Goal: Task Accomplishment & Management: Use online tool/utility

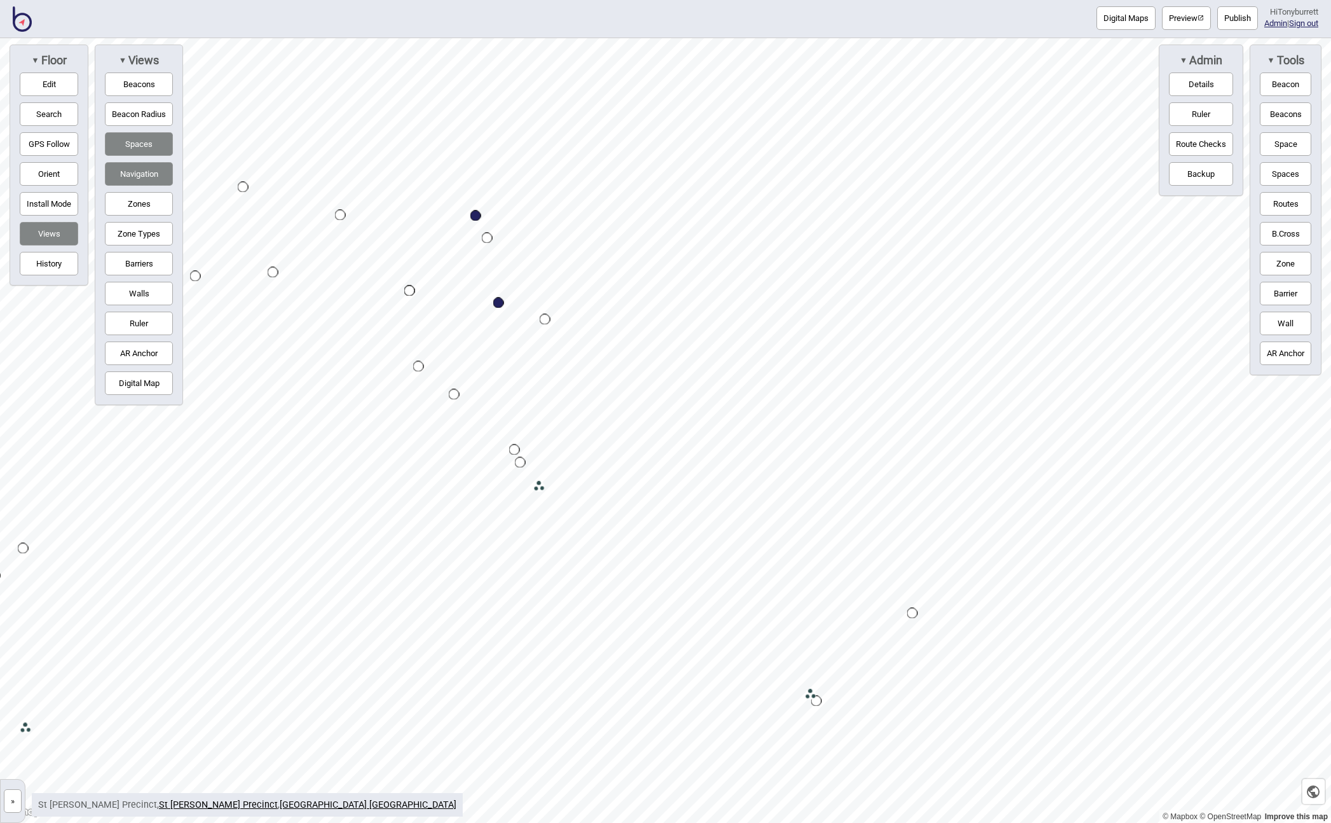
click at [12, 797] on button "»" at bounding box center [13, 801] width 18 height 24
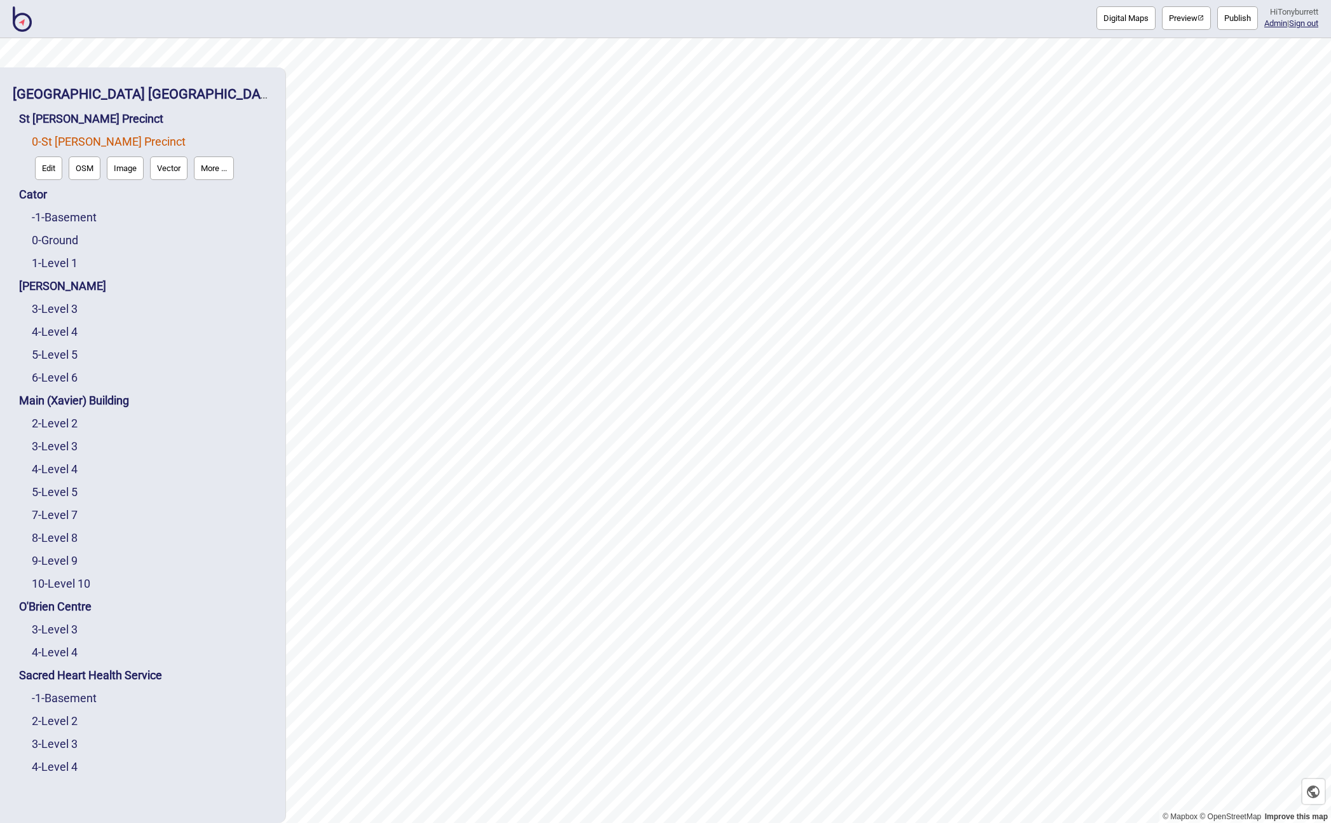
click at [1098, 18] on button "Digital Maps" at bounding box center [1126, 18] width 59 height 24
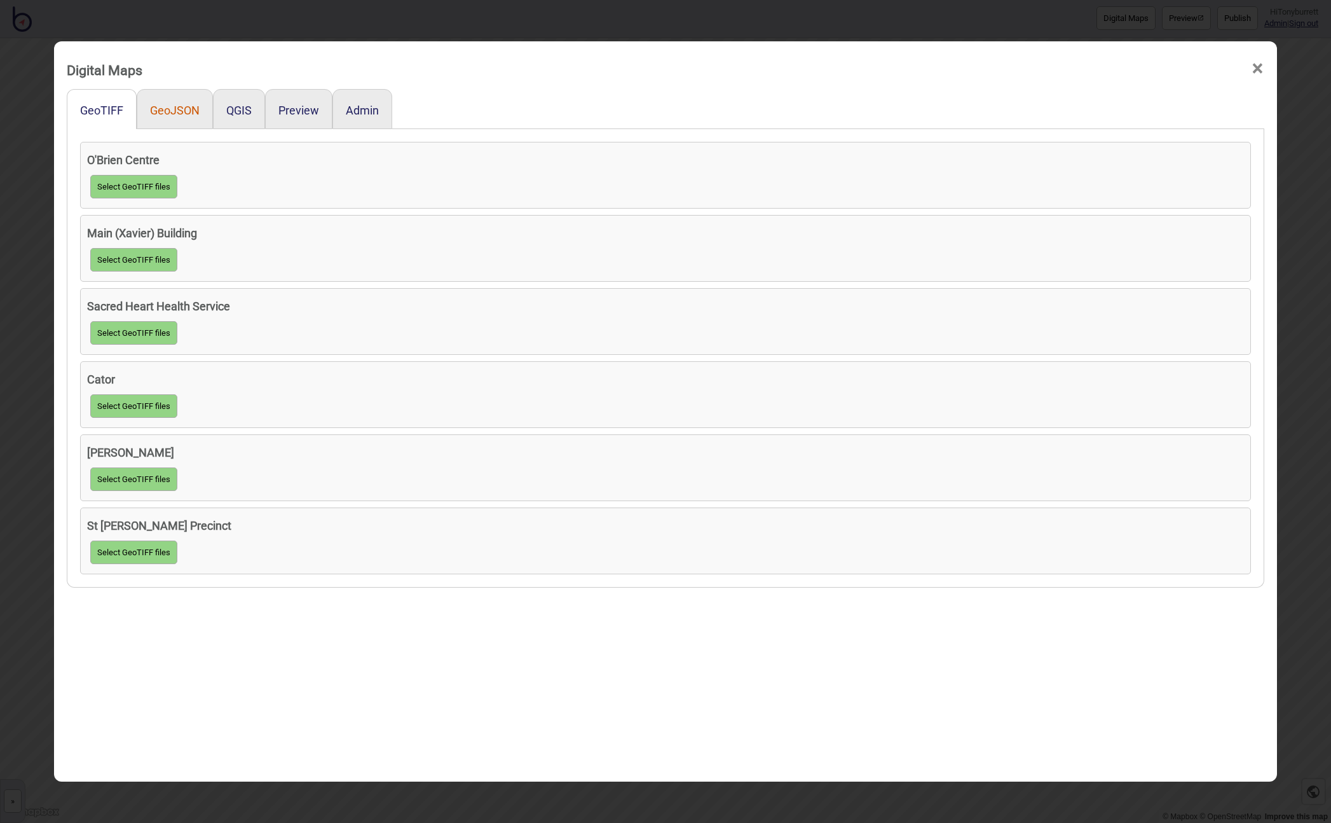
click at [167, 111] on button "GeoJSON" at bounding box center [175, 110] width 50 height 13
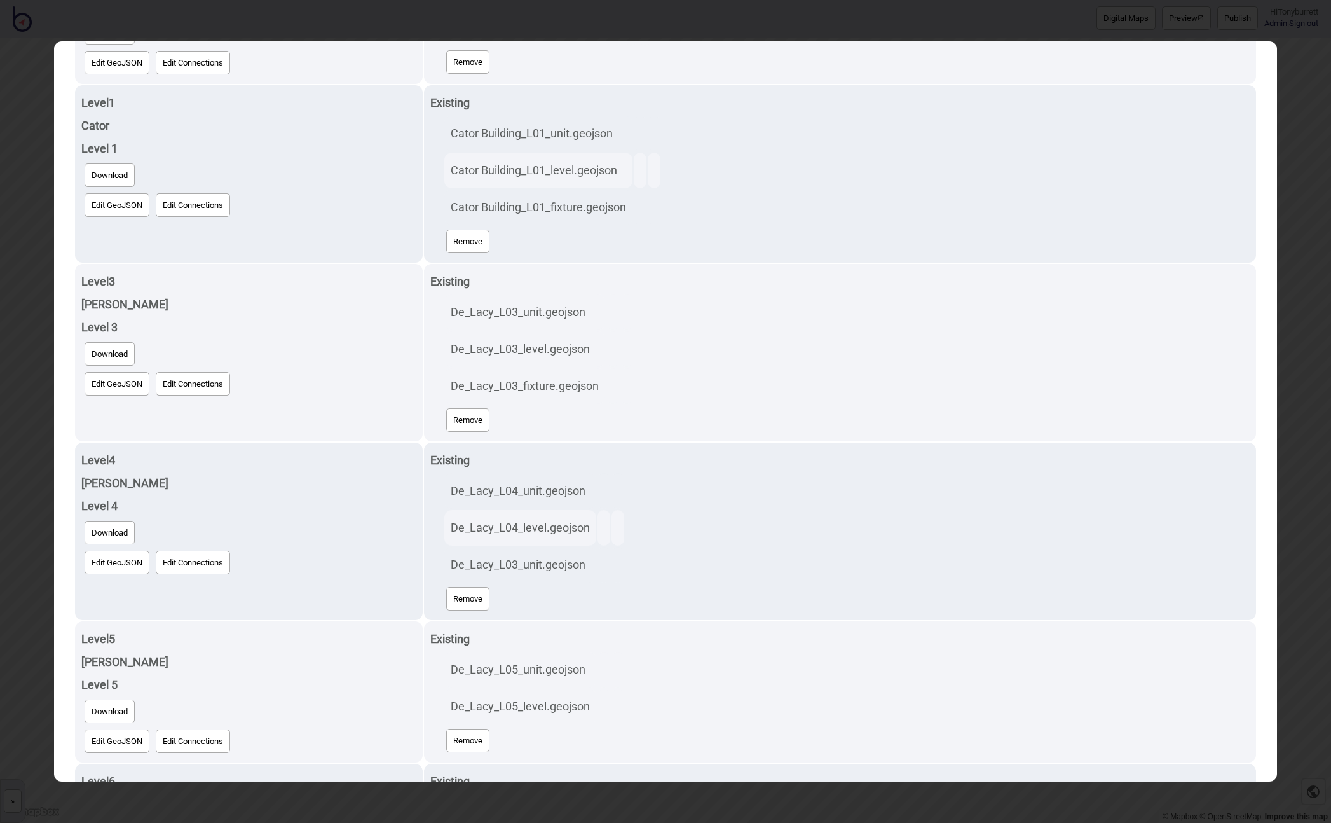
scroll to position [406, 0]
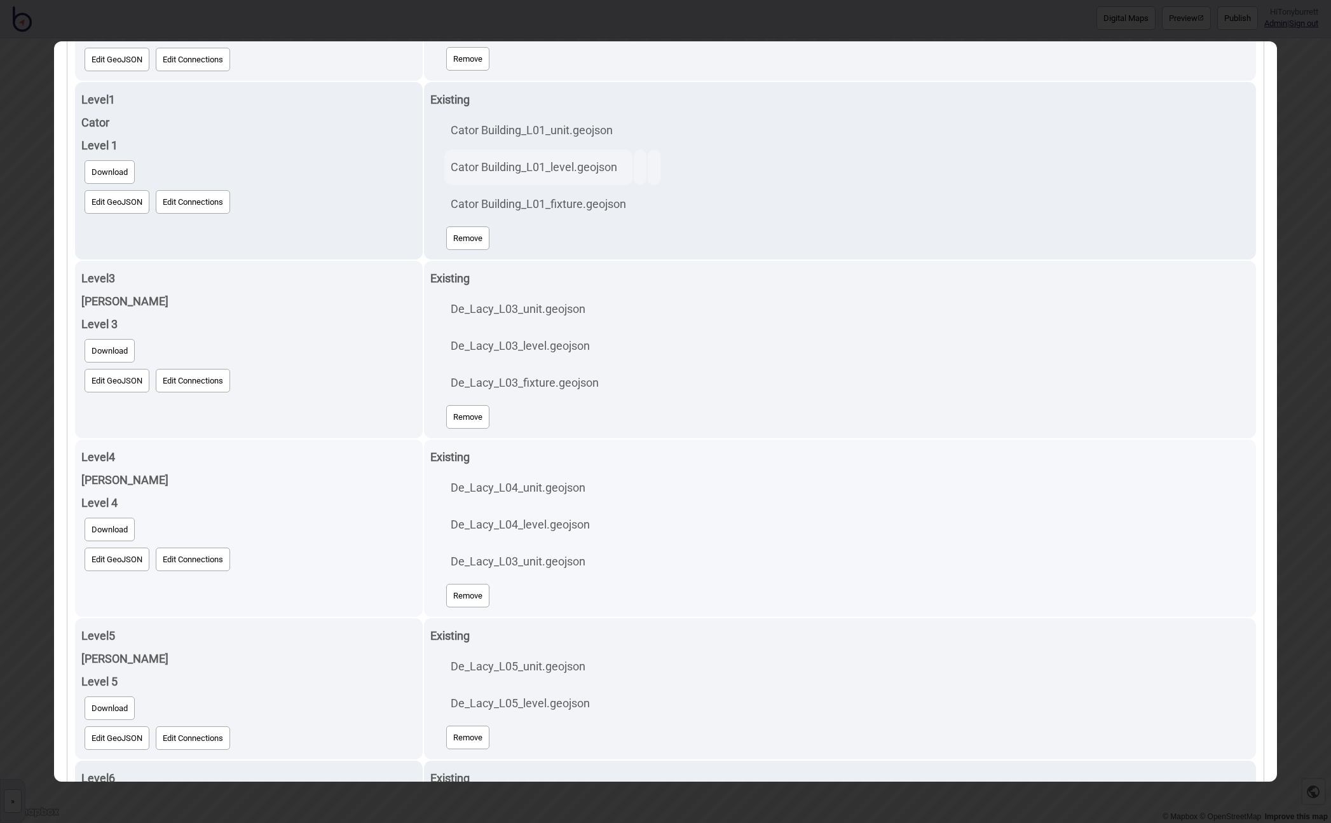
click at [112, 558] on button "Edit GeoJSON" at bounding box center [117, 559] width 65 height 24
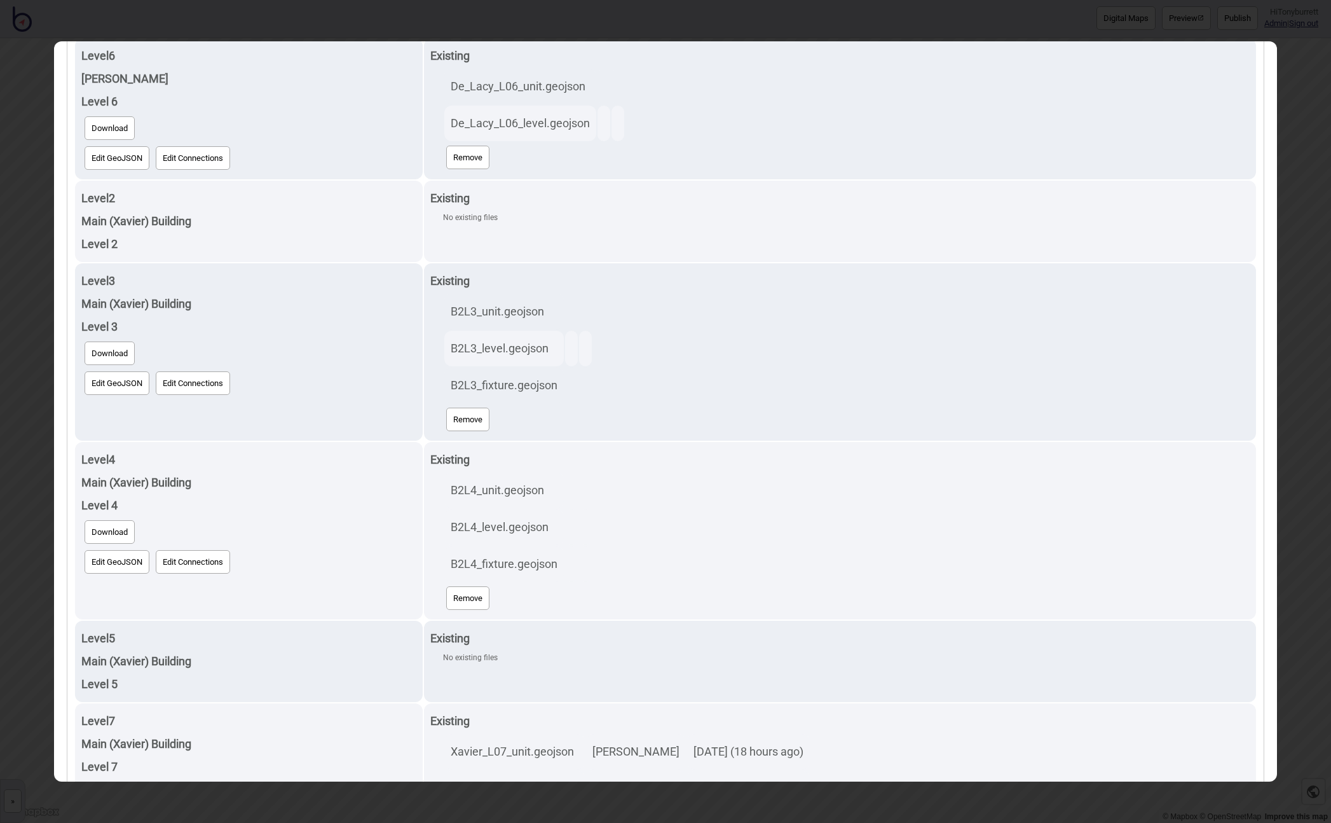
scroll to position [1144, 0]
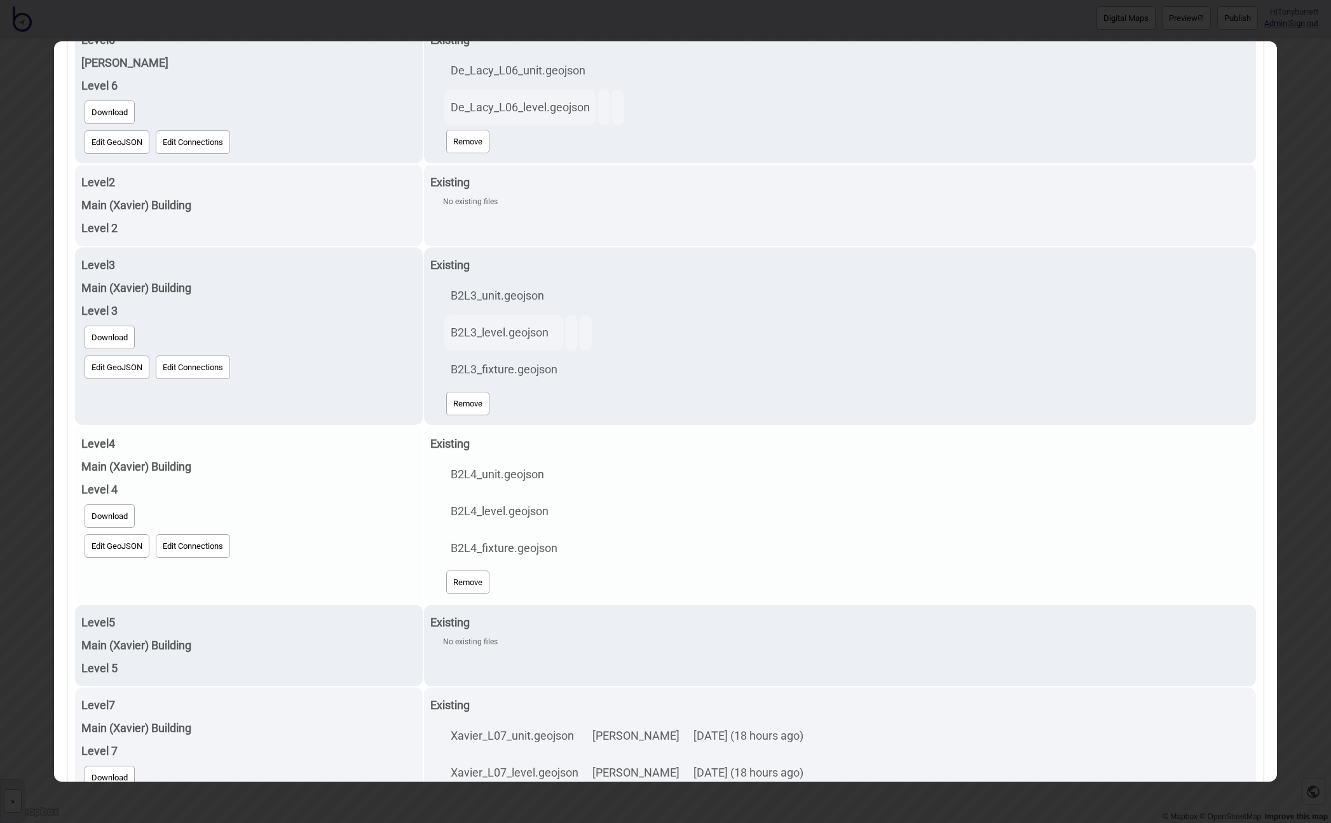
click at [107, 549] on button "Edit GeoJSON" at bounding box center [117, 546] width 65 height 24
click at [109, 542] on button "Edit GeoJSON" at bounding box center [117, 546] width 65 height 24
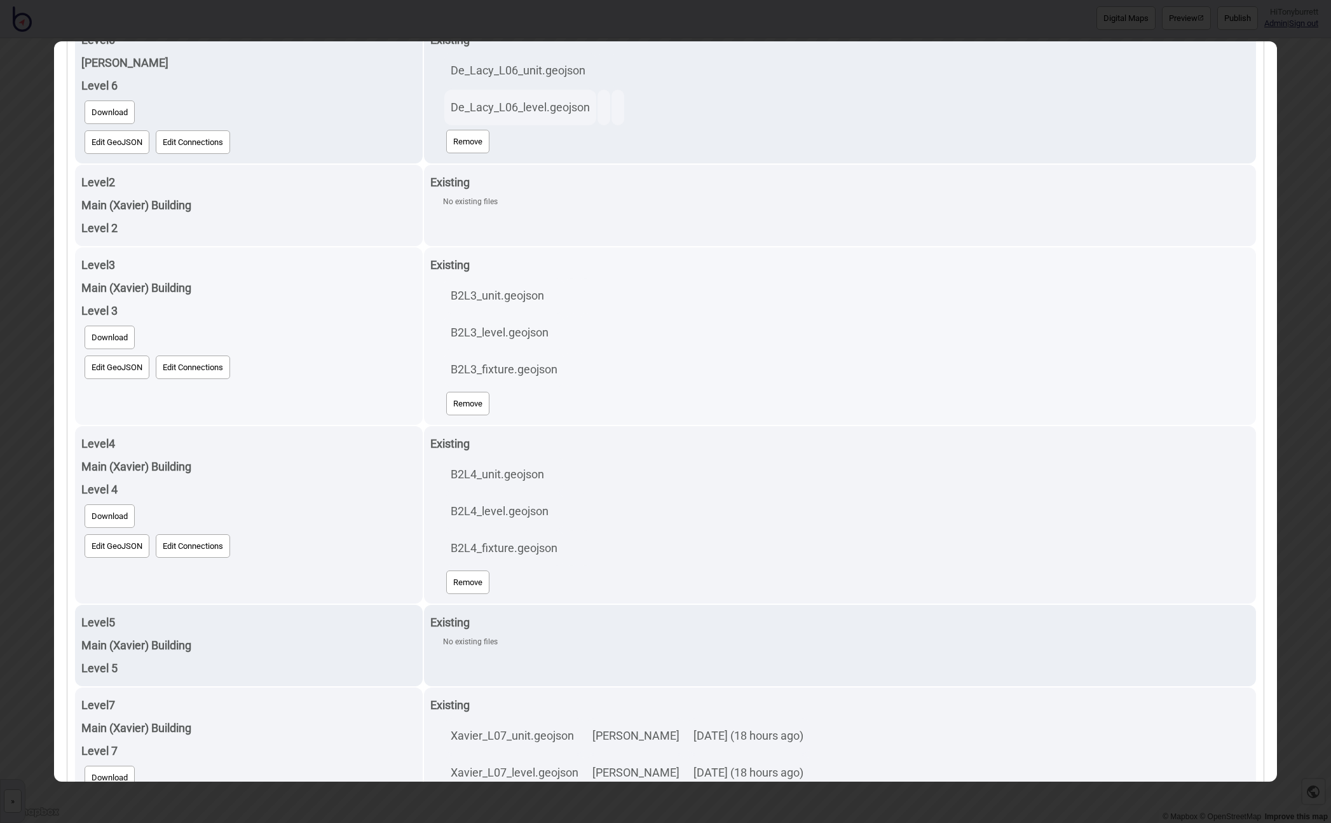
click at [331, 331] on div "Download" at bounding box center [249, 337] width 336 height 30
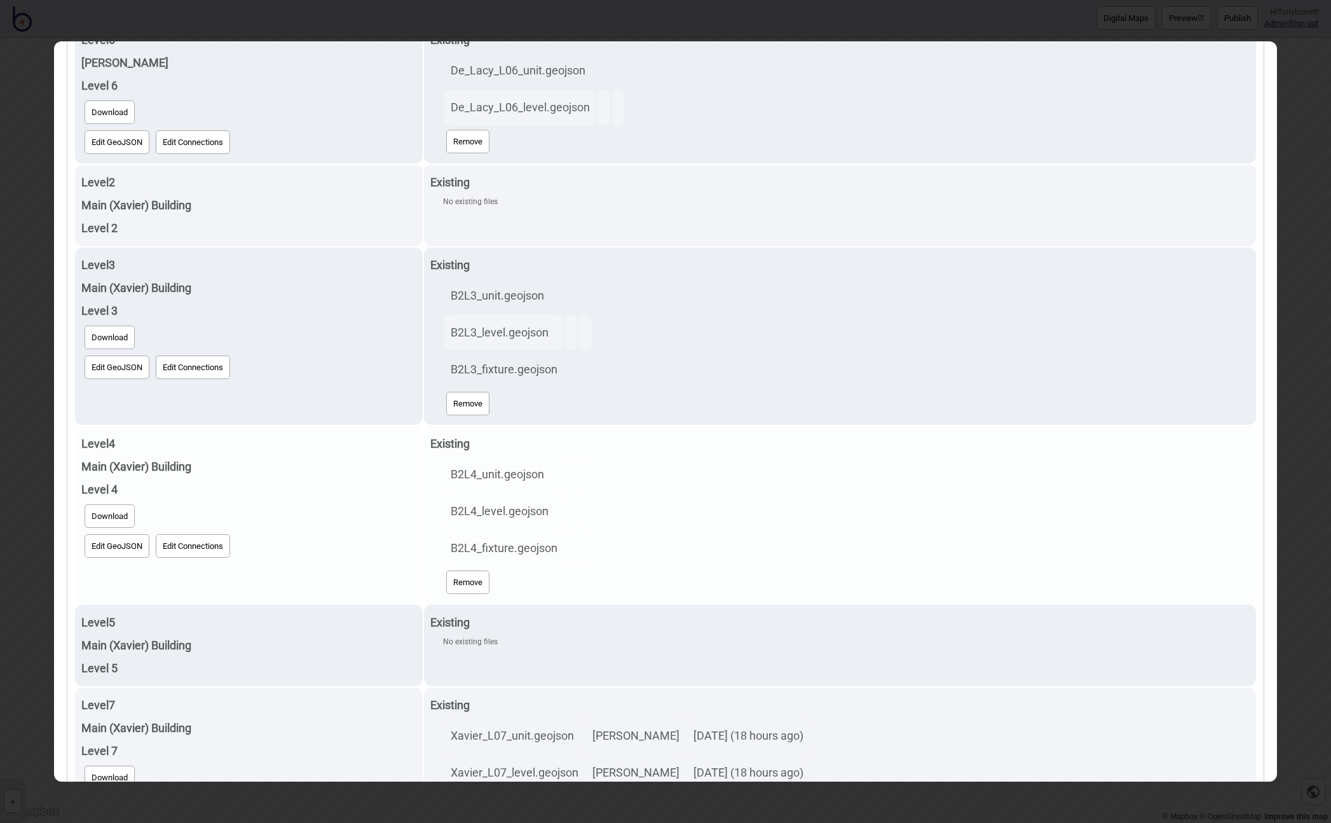
click at [326, 473] on div "Main (Xavier) Building" at bounding box center [249, 466] width 336 height 23
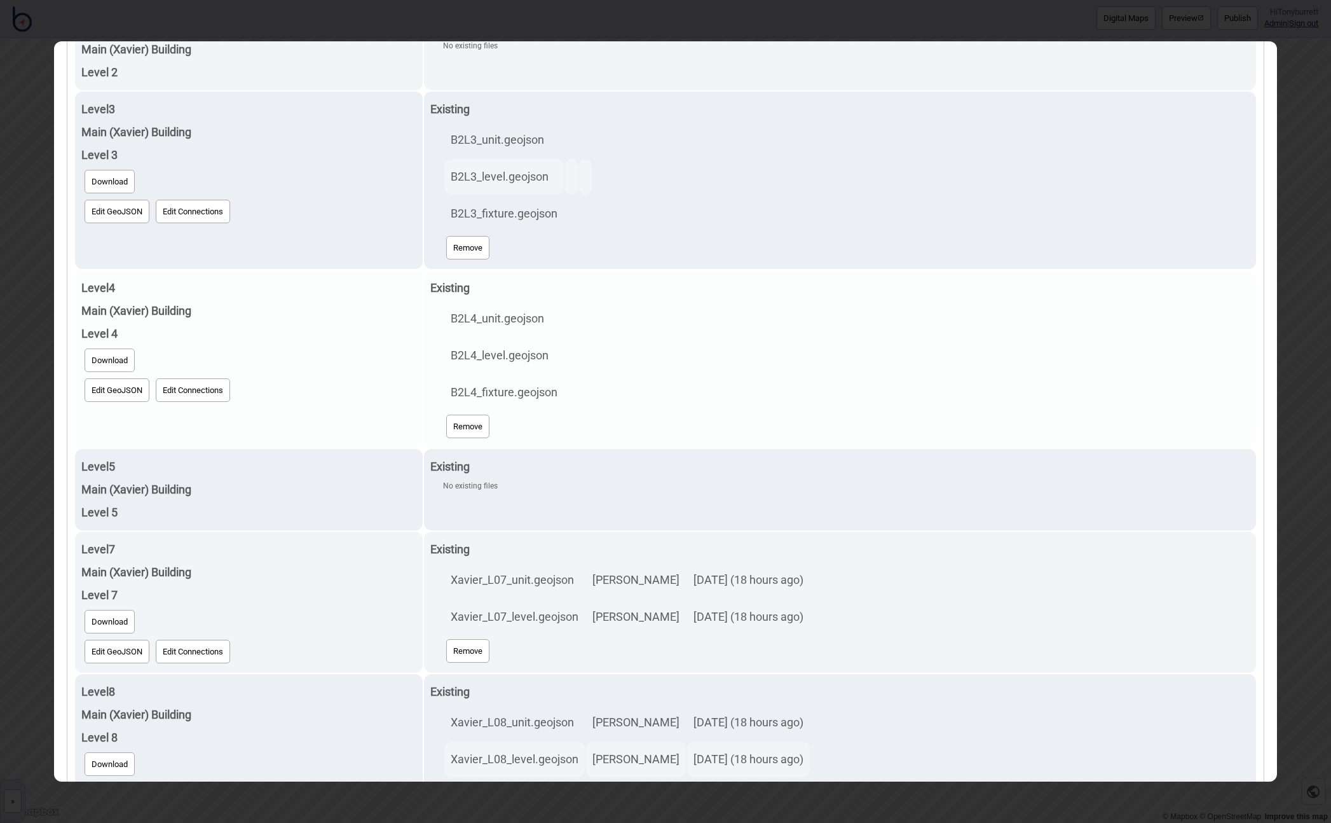
scroll to position [1310, 0]
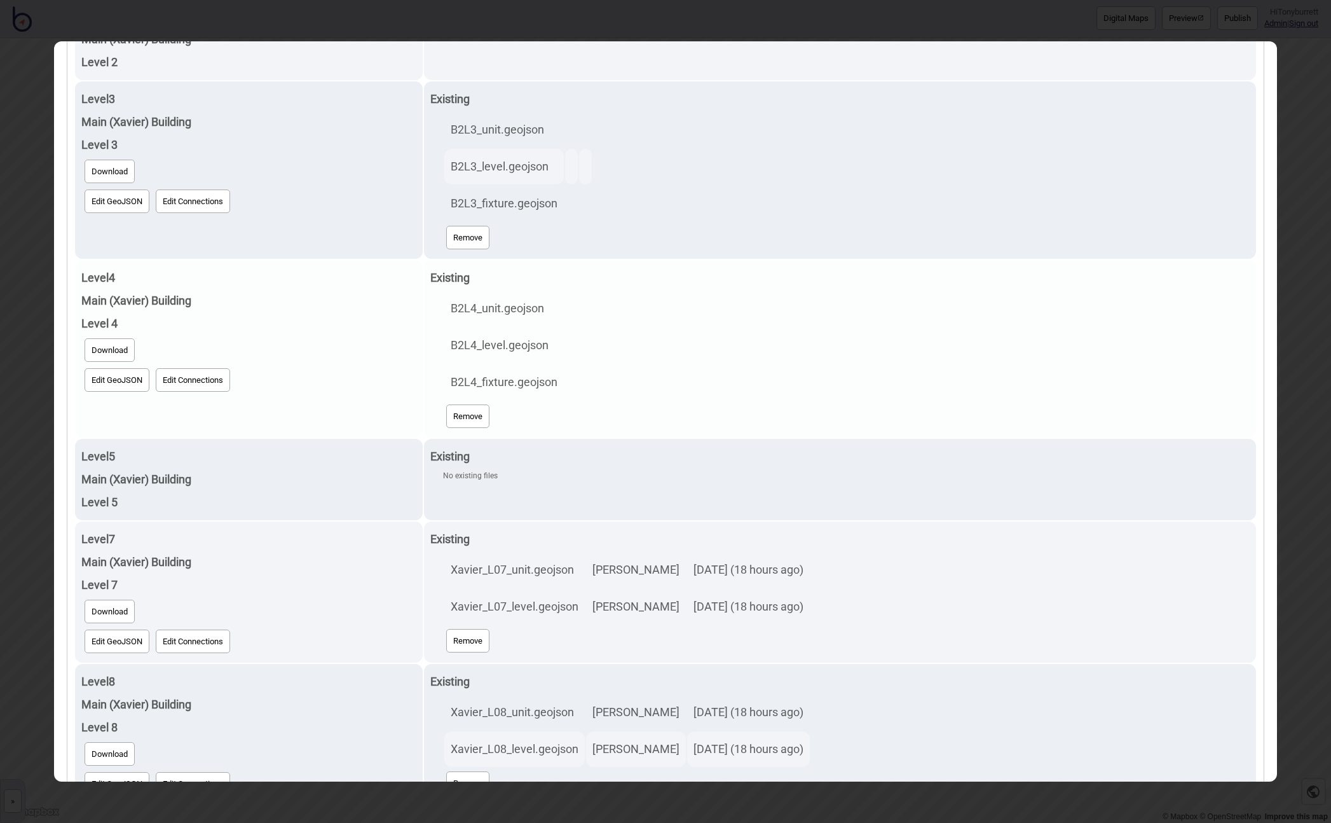
click at [104, 341] on button "Download" at bounding box center [110, 350] width 50 height 24
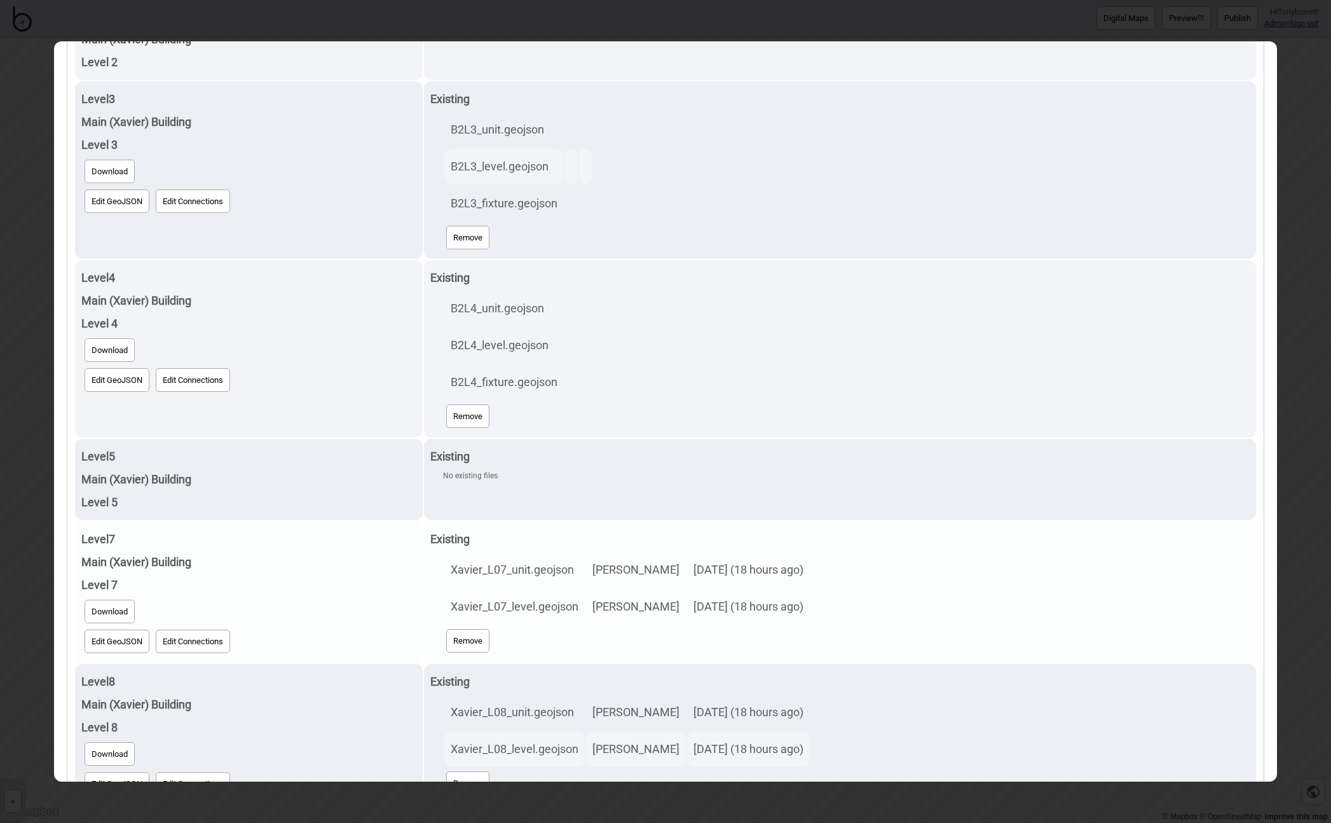
scroll to position [1334, 0]
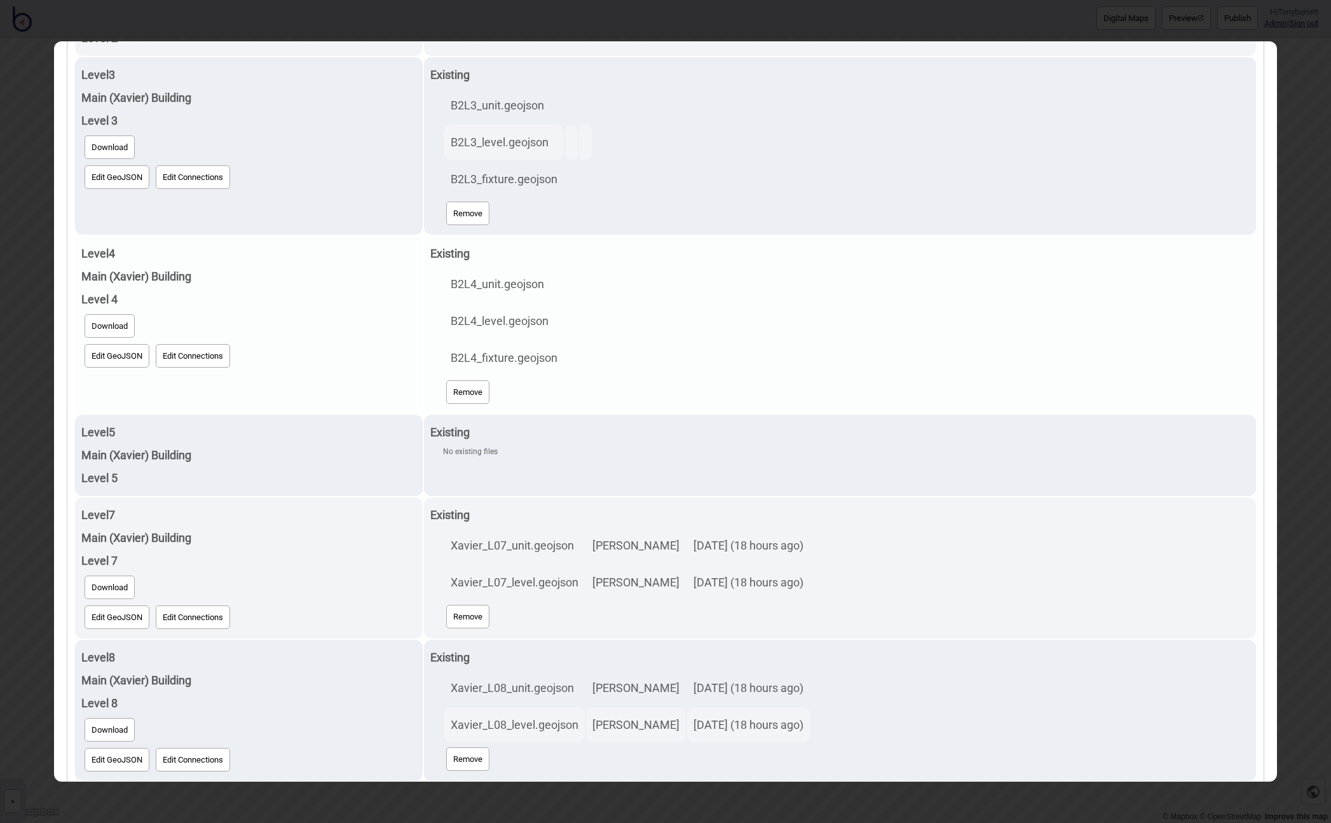
click at [271, 312] on div "Download" at bounding box center [249, 326] width 336 height 30
click at [468, 388] on button "Remove" at bounding box center [467, 392] width 43 height 24
click at [328, 317] on div "Download" at bounding box center [249, 326] width 336 height 30
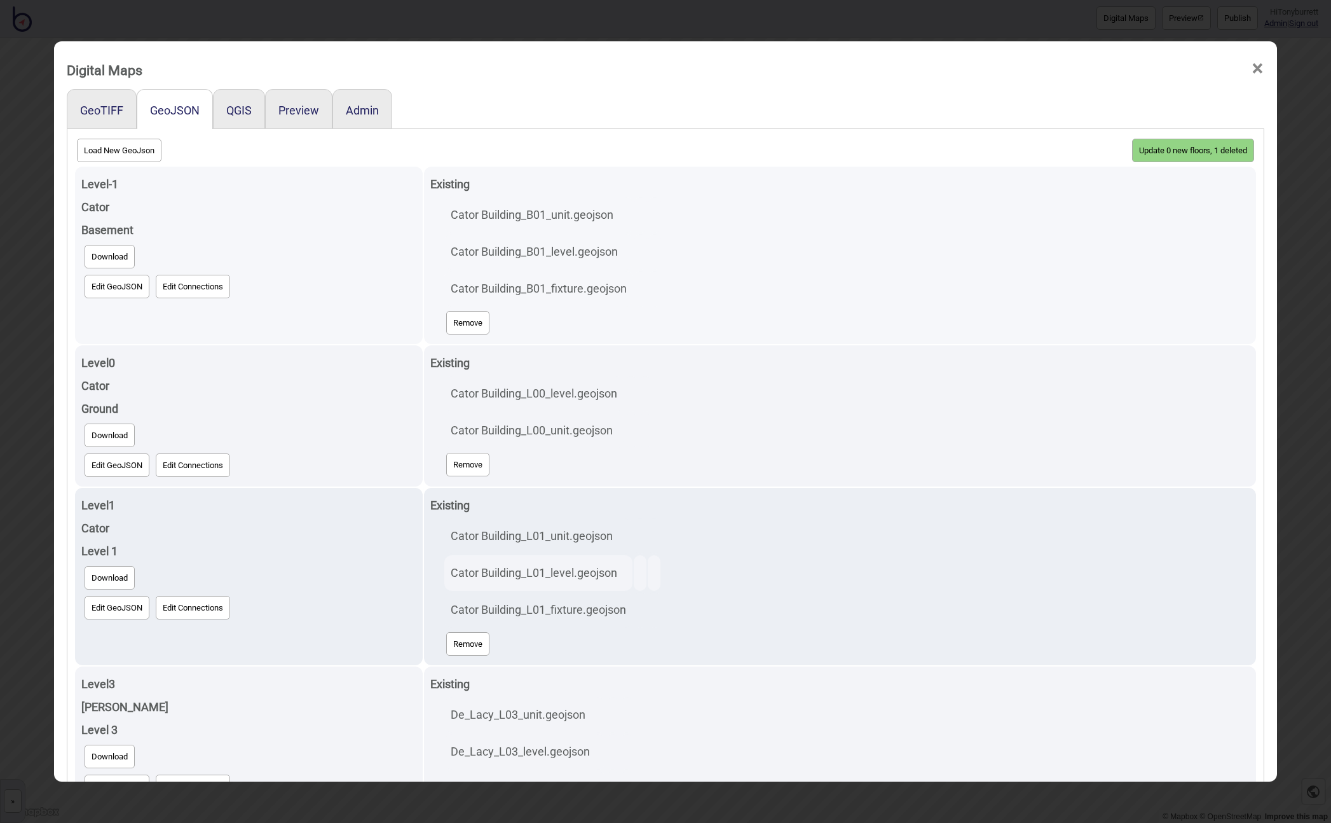
scroll to position [1, 0]
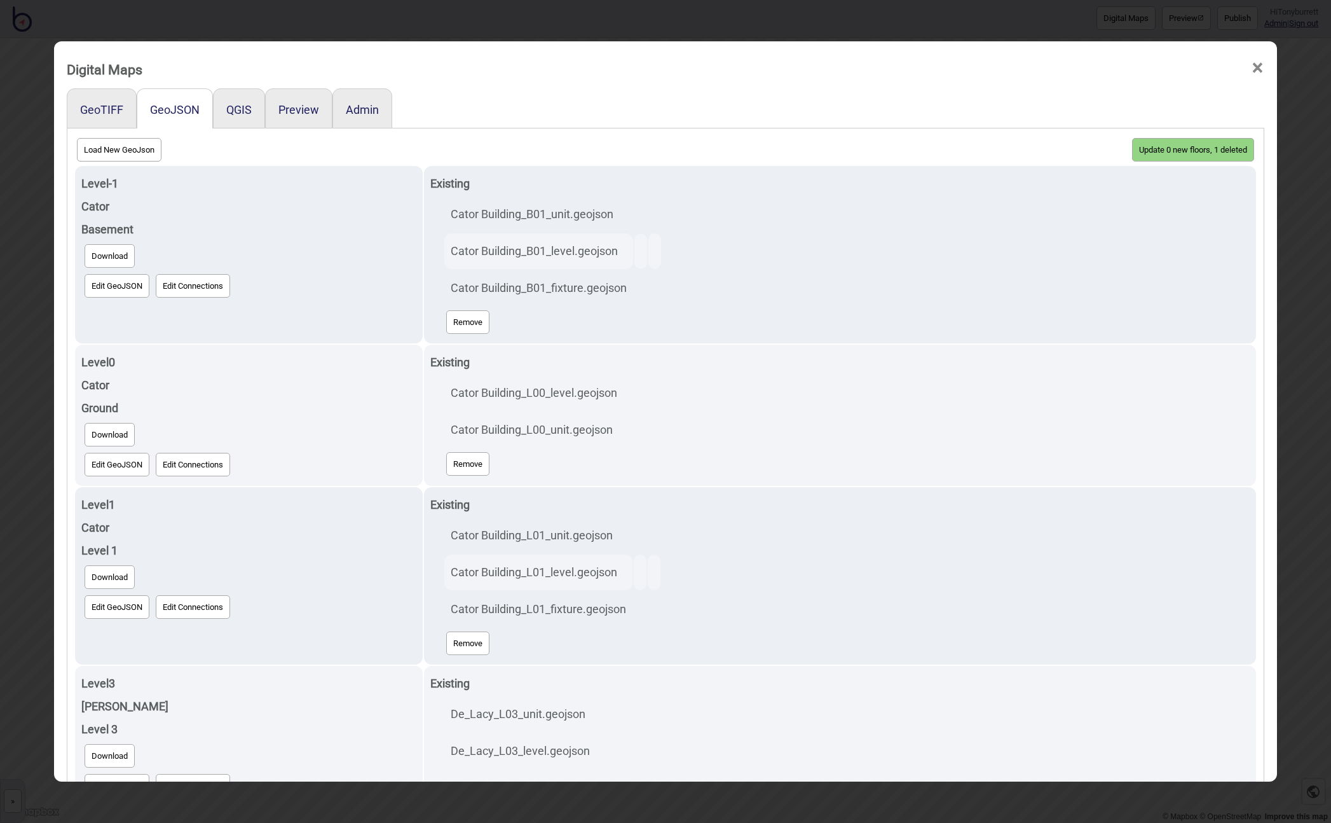
click at [125, 145] on button "Load New GeoJson" at bounding box center [119, 150] width 85 height 24
click input "file" at bounding box center [0, 0] width 0 height 0
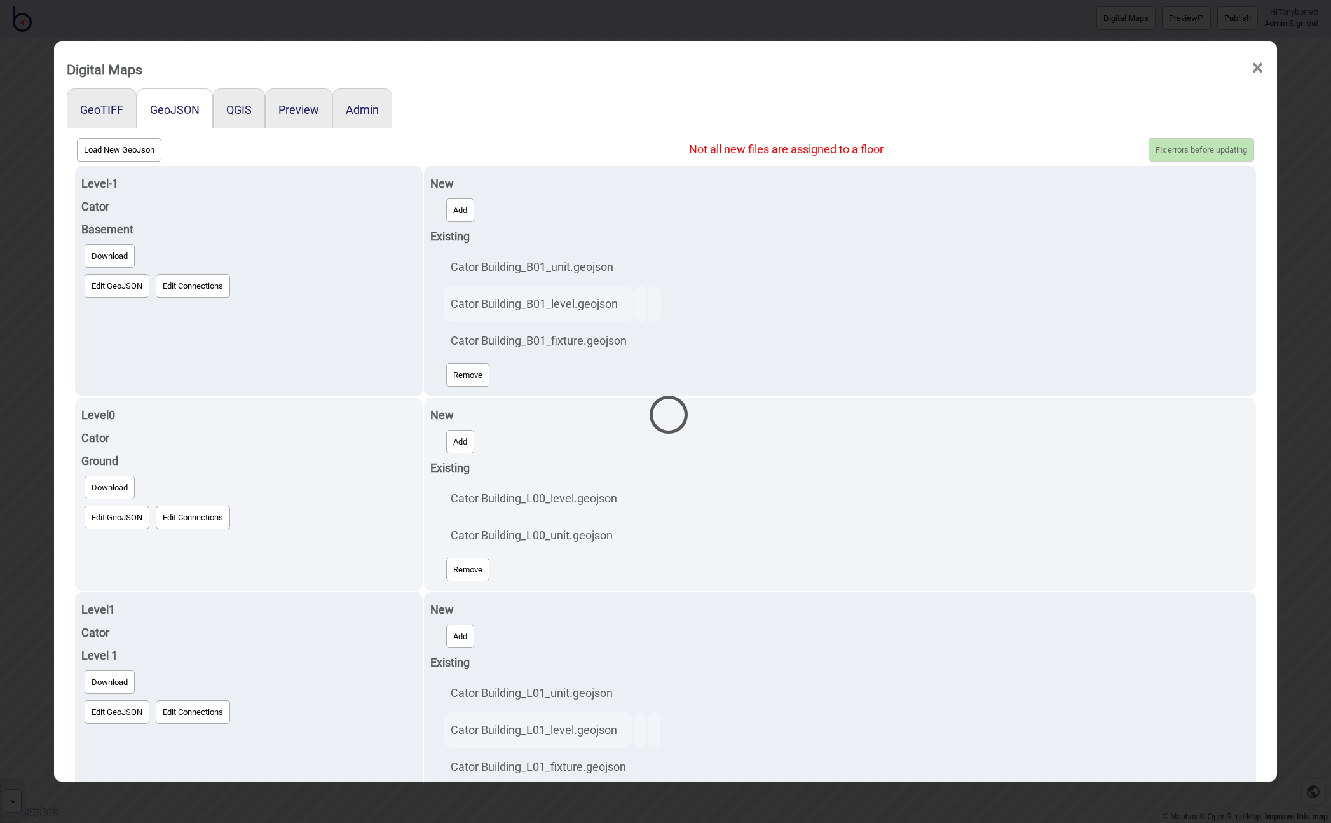
select select "B2L4_unit.geojson"
select select "B2L4_fixture.geojson"
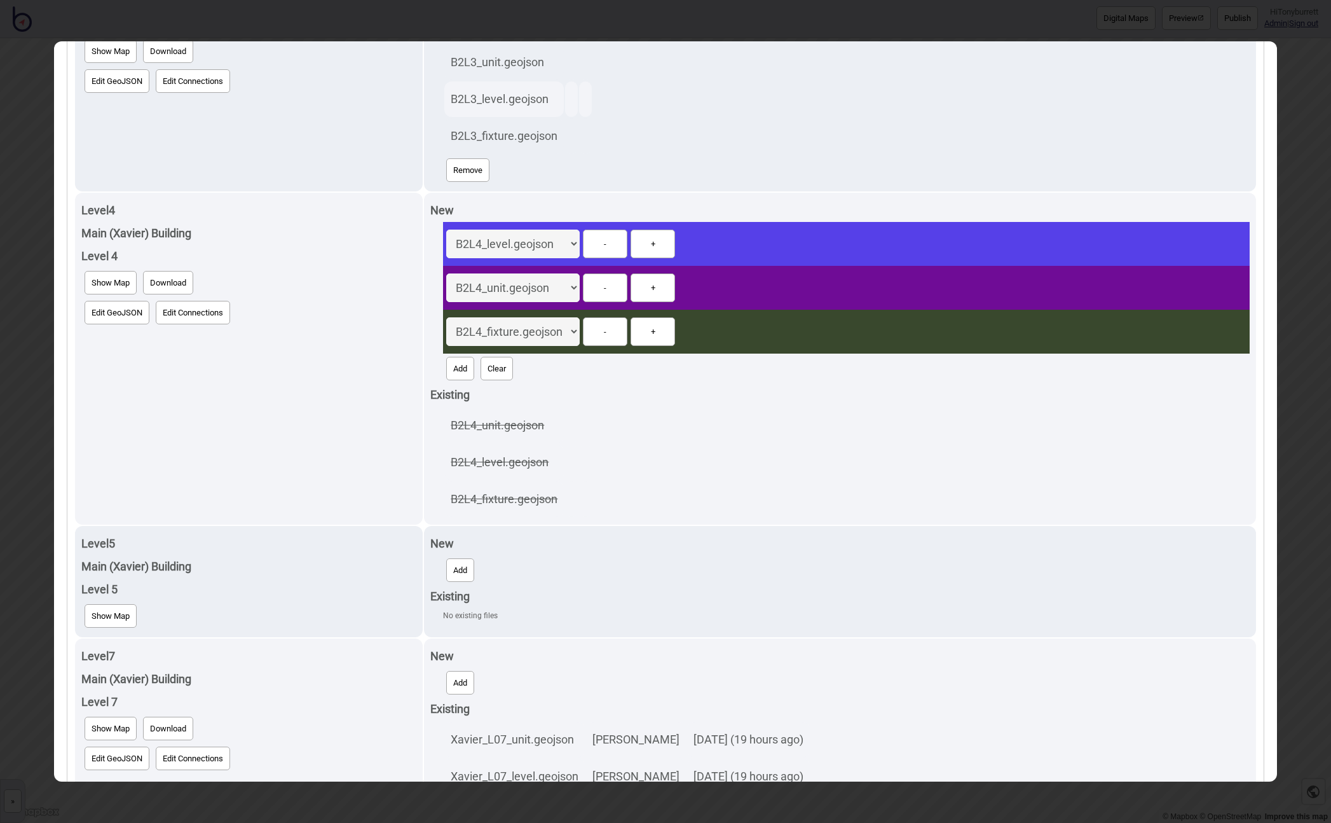
scroll to position [1828, 0]
click at [617, 250] on button "-" at bounding box center [605, 243] width 45 height 29
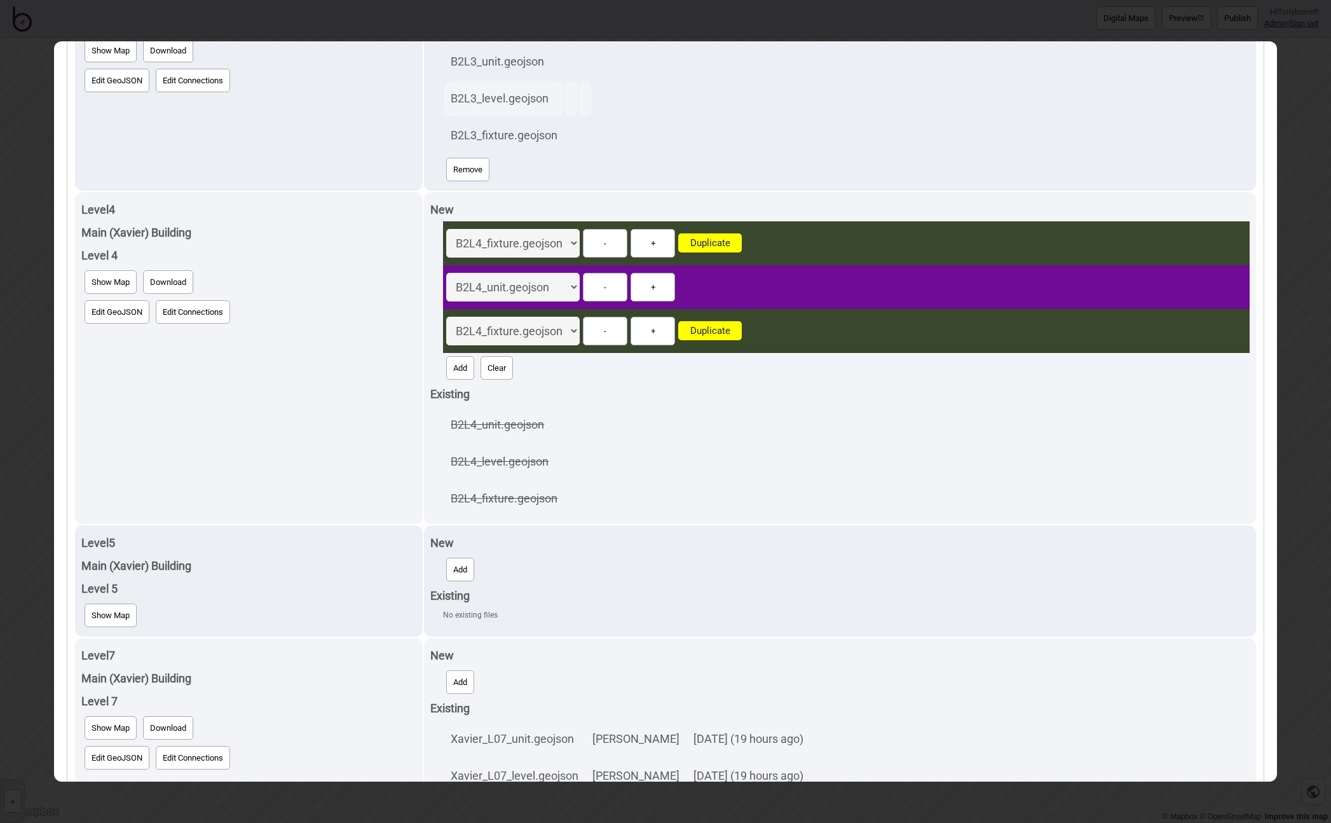
click at [660, 245] on button "+" at bounding box center [653, 243] width 45 height 29
select select "B2L4_level.geojson"
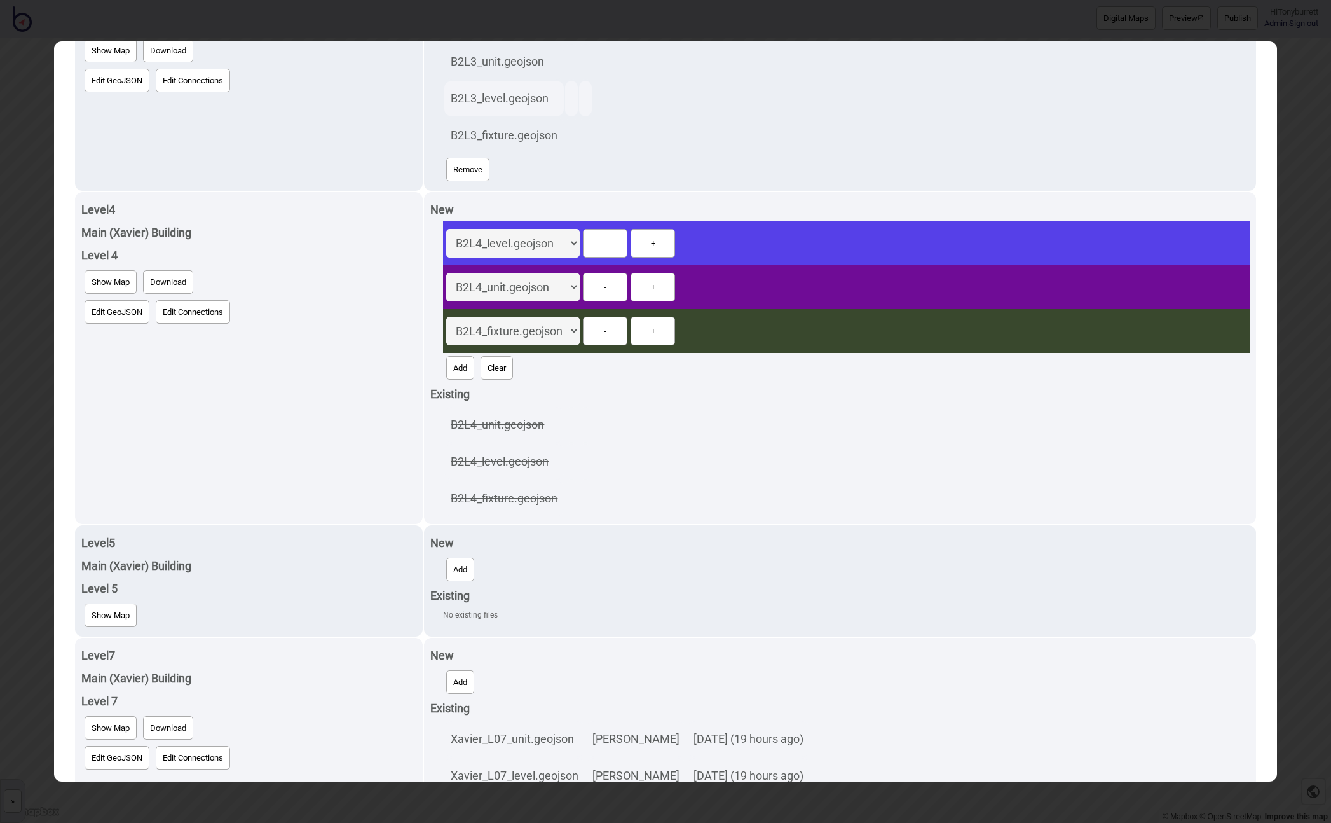
click at [648, 428] on div "B2L4_unit.geojson B2L4_level.geojson B2L4_fixture.geojson" at bounding box center [846, 462] width 807 height 112
click at [856, 339] on div "B2L4_level.geojson B2L4_unit.geojson B2L4_fixture.geojson - +" at bounding box center [846, 331] width 807 height 44
click at [666, 429] on div "B2L4_unit.geojson B2L4_level.geojson B2L4_fixture.geojson" at bounding box center [846, 462] width 807 height 112
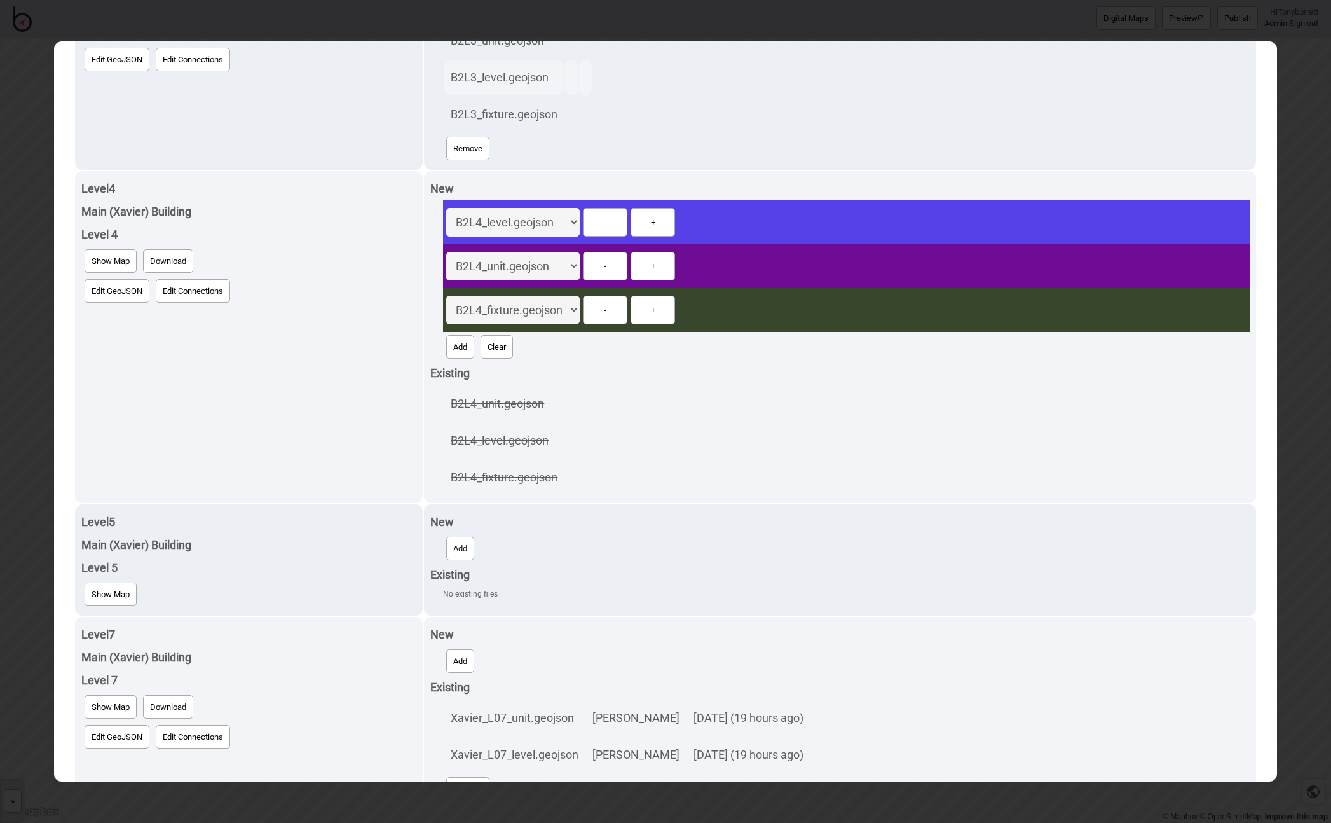
scroll to position [1851, 0]
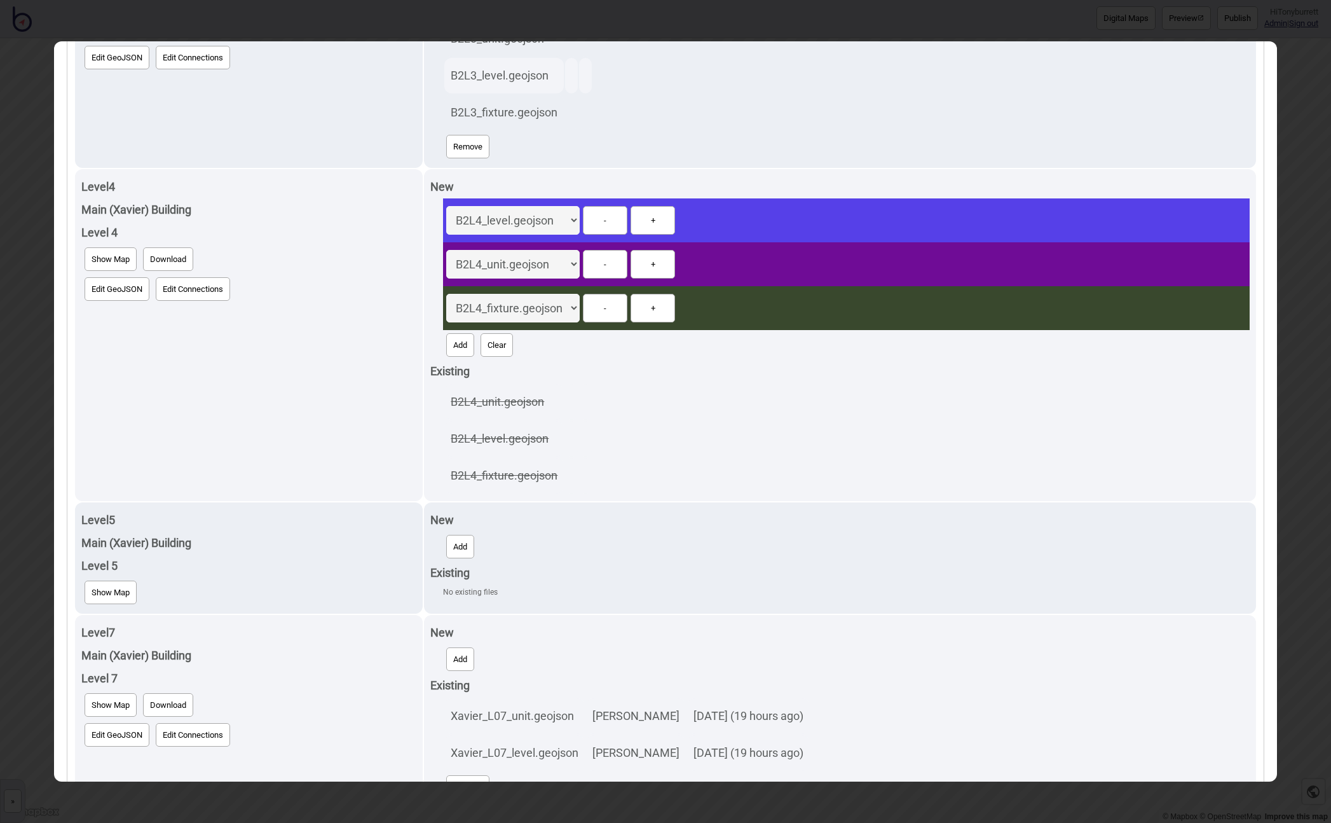
click at [120, 260] on span "Show Map" at bounding box center [111, 259] width 38 height 10
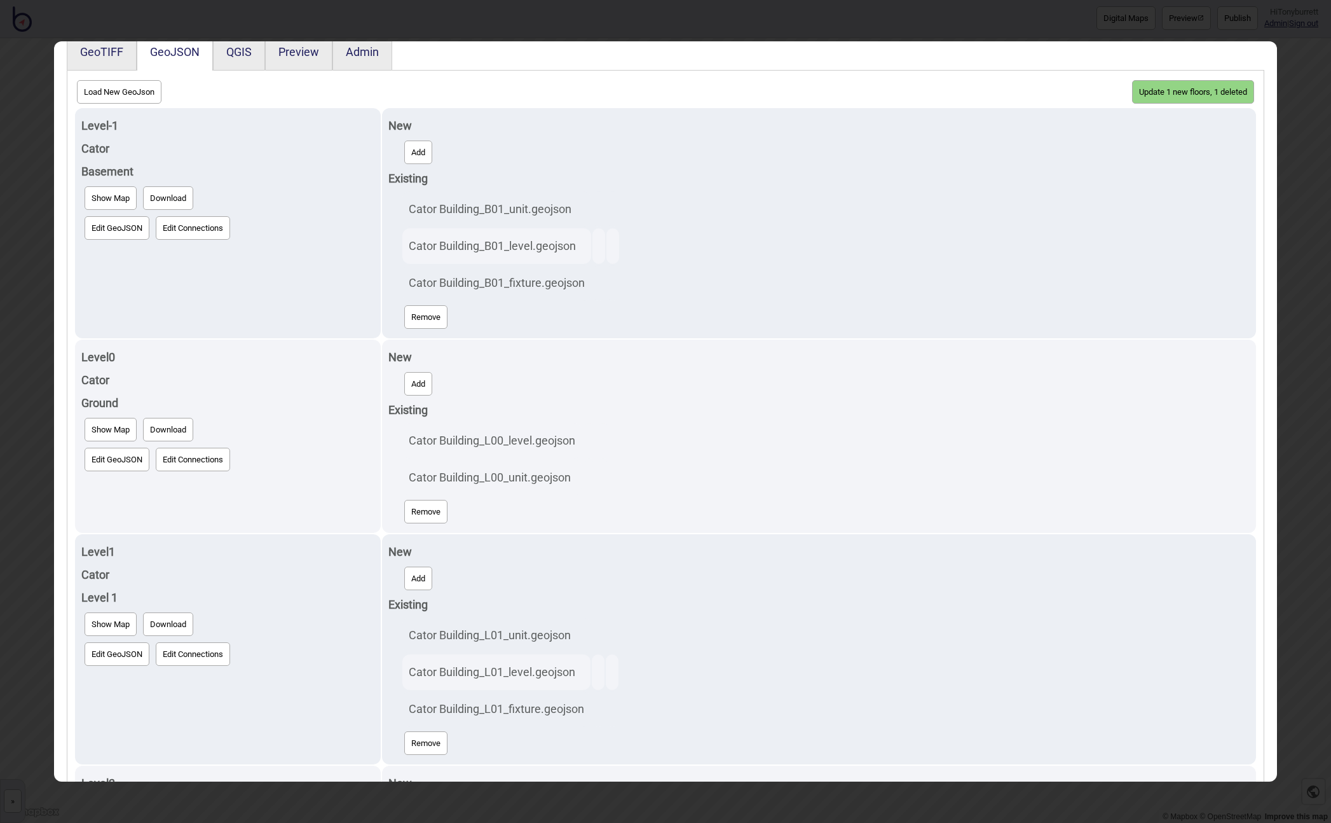
scroll to position [0, 0]
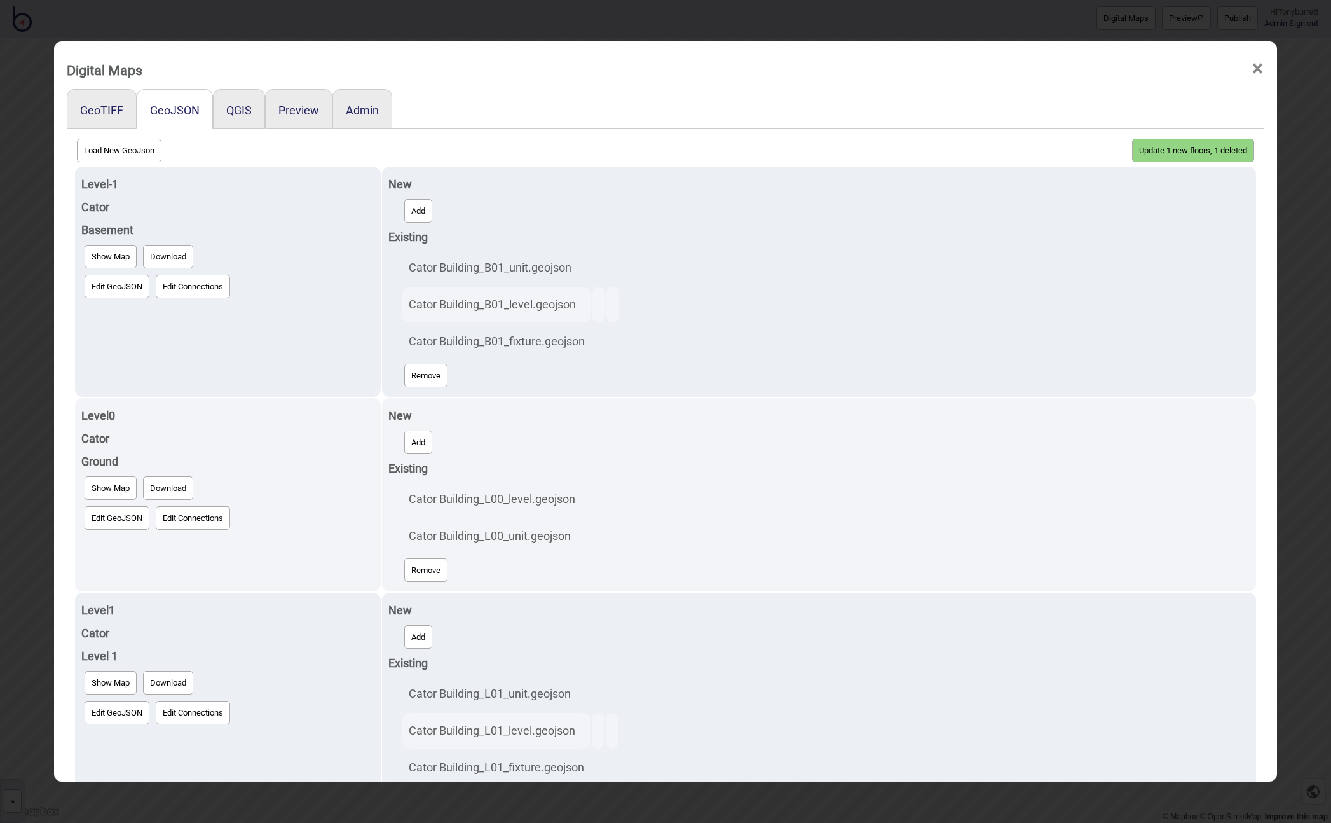
click at [1192, 147] on button "Update 1 new floors, 1 deleted" at bounding box center [1193, 151] width 122 height 24
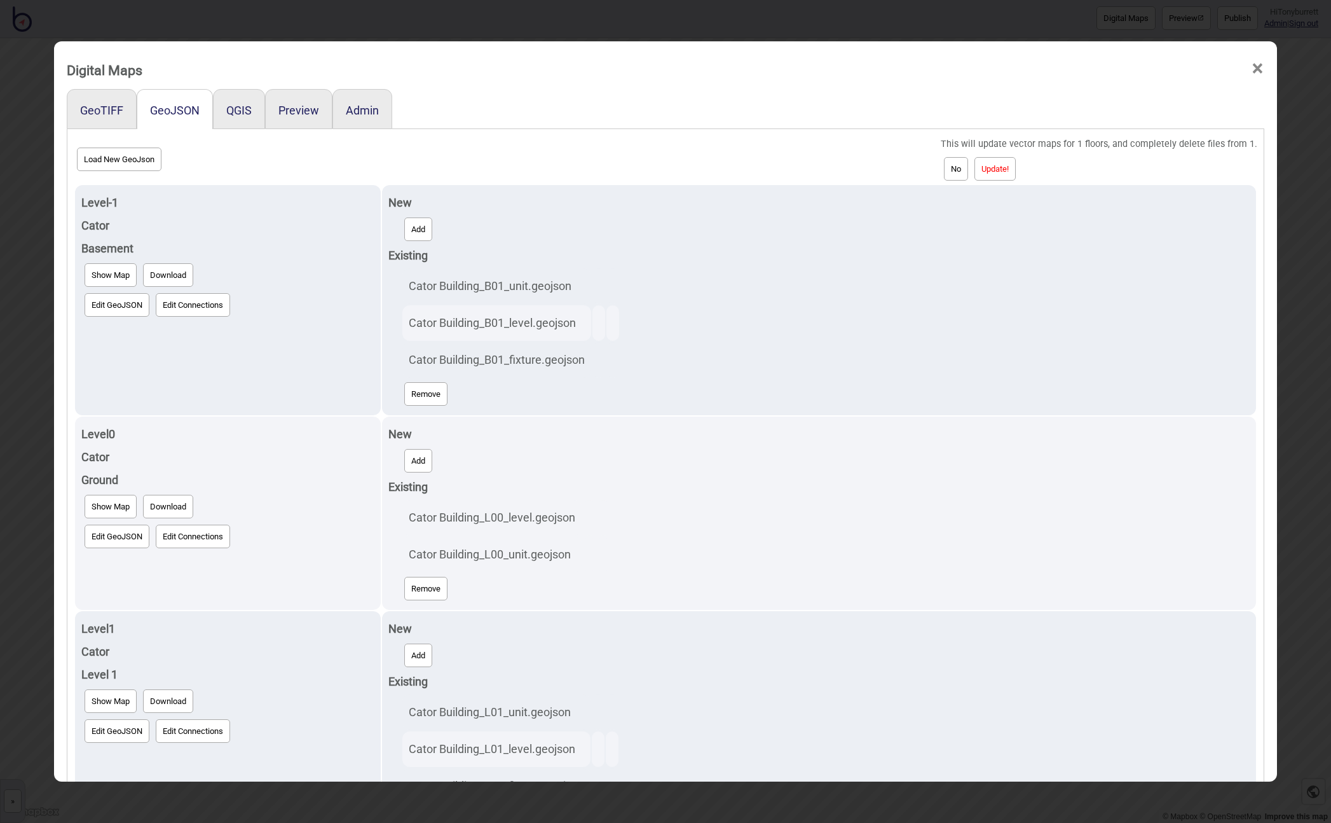
click at [1016, 165] on button "Update!" at bounding box center [995, 169] width 41 height 24
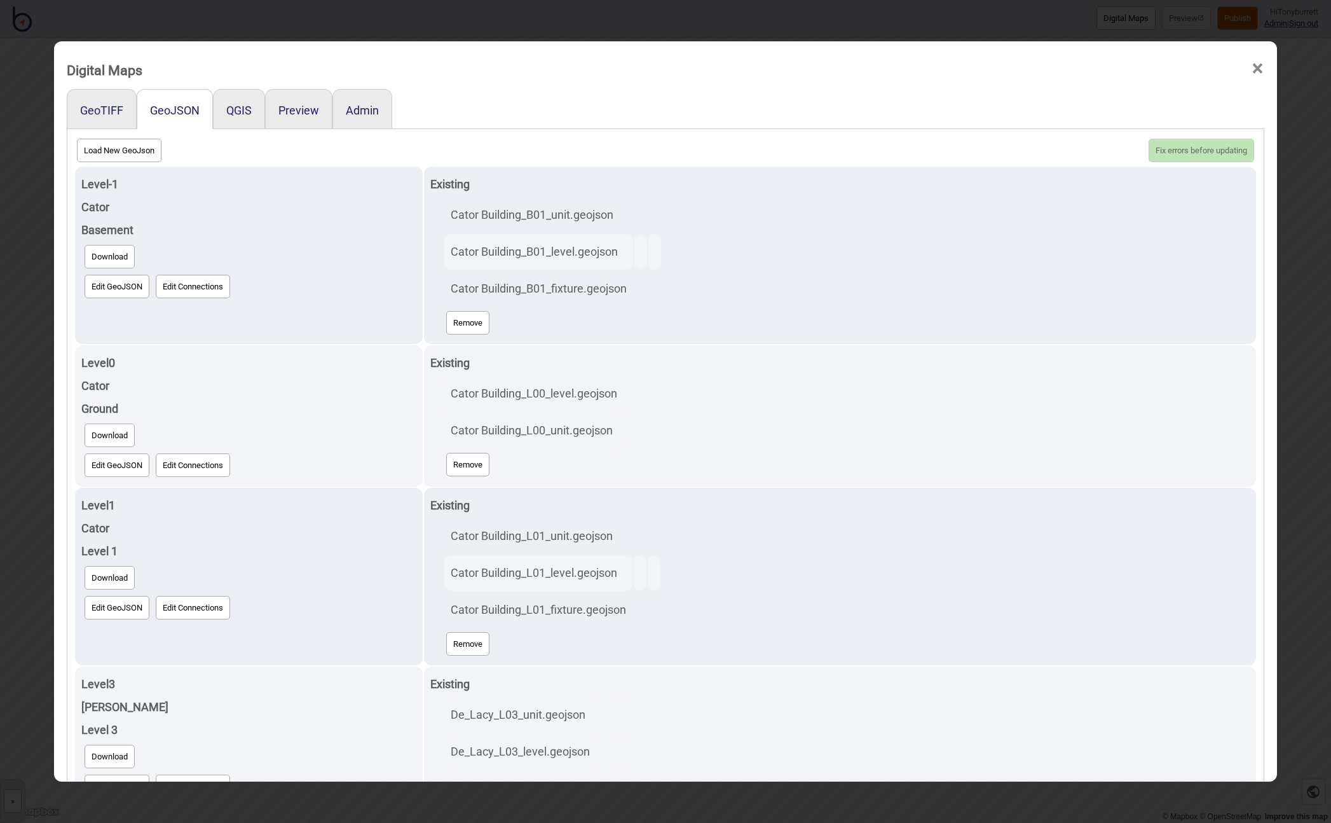
click at [1261, 65] on span "×" at bounding box center [1257, 69] width 13 height 42
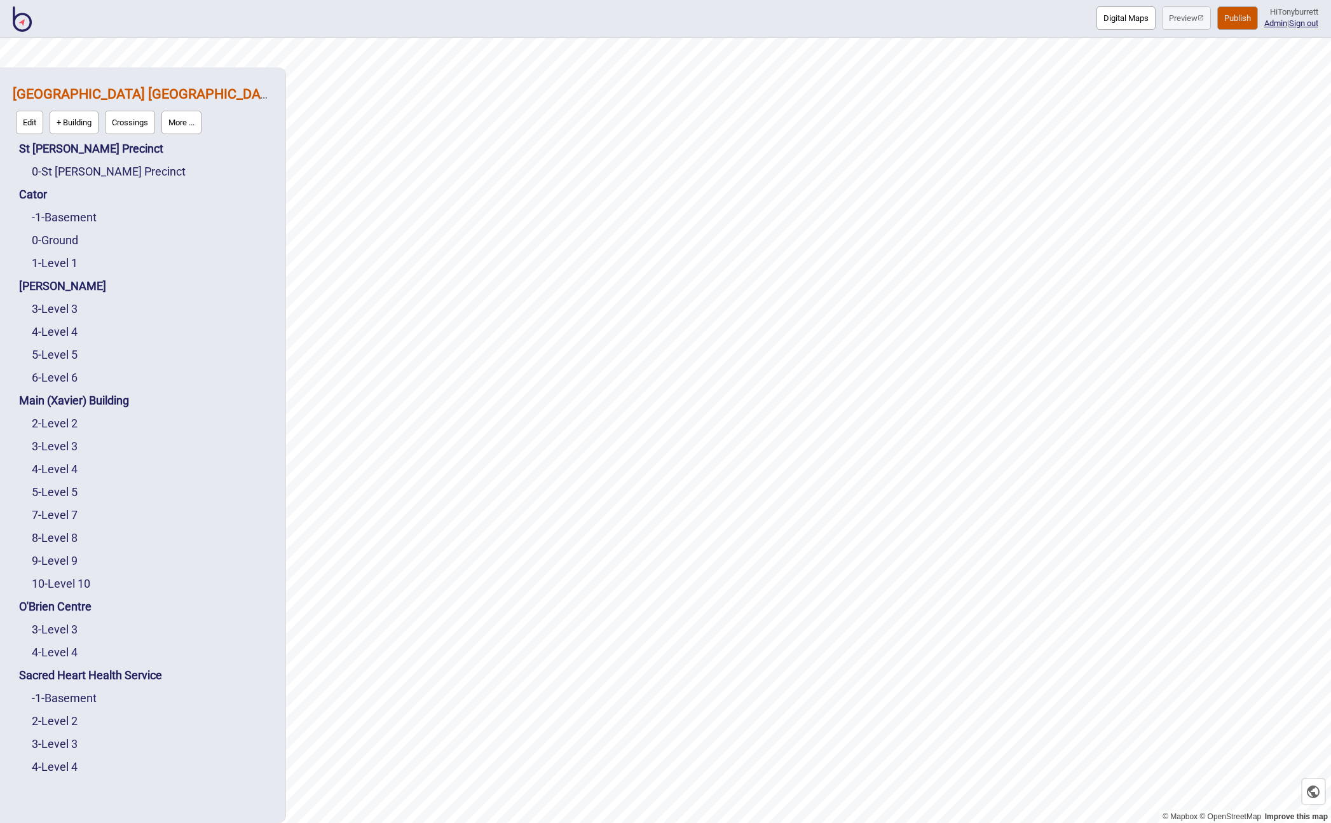
click at [1223, 20] on button "Publish" at bounding box center [1237, 18] width 41 height 24
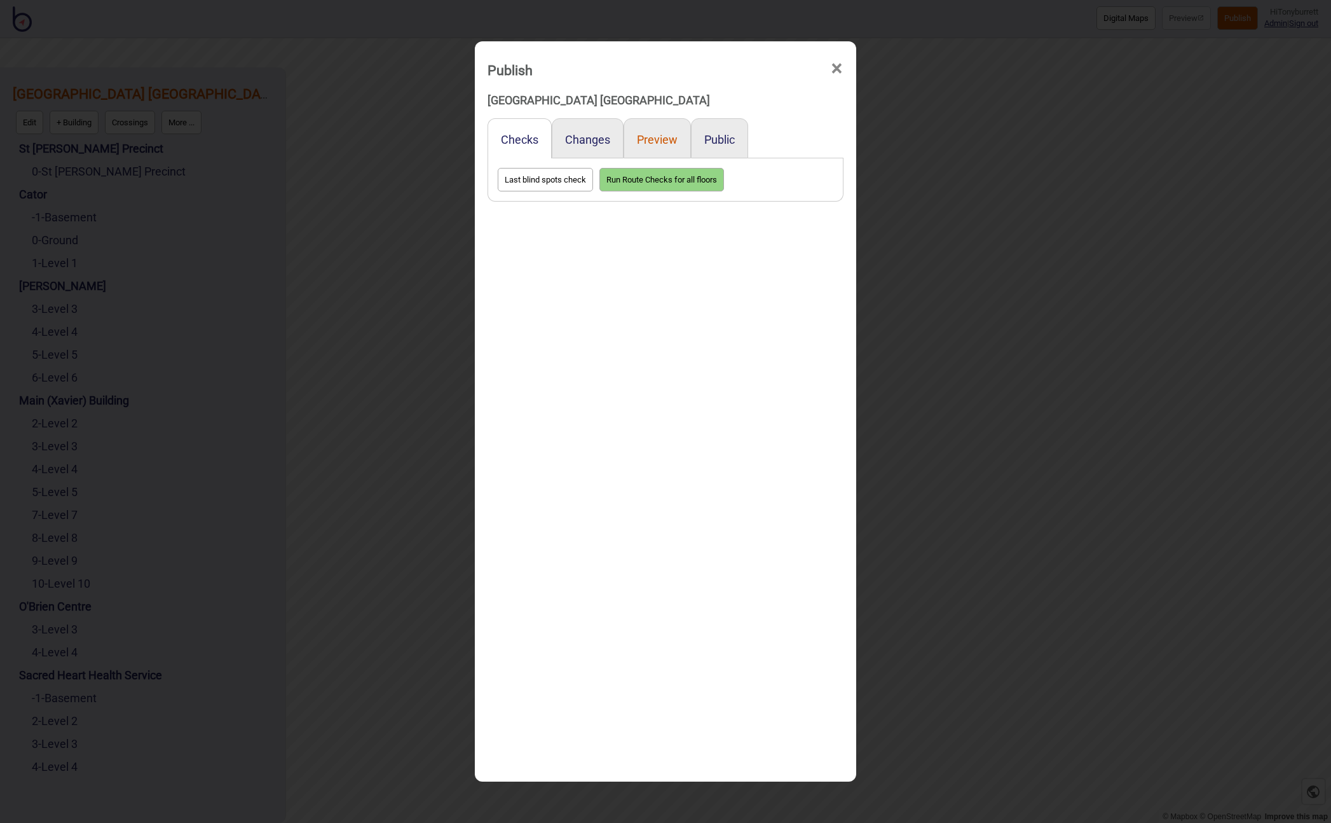
click at [669, 139] on button "Preview" at bounding box center [657, 139] width 41 height 13
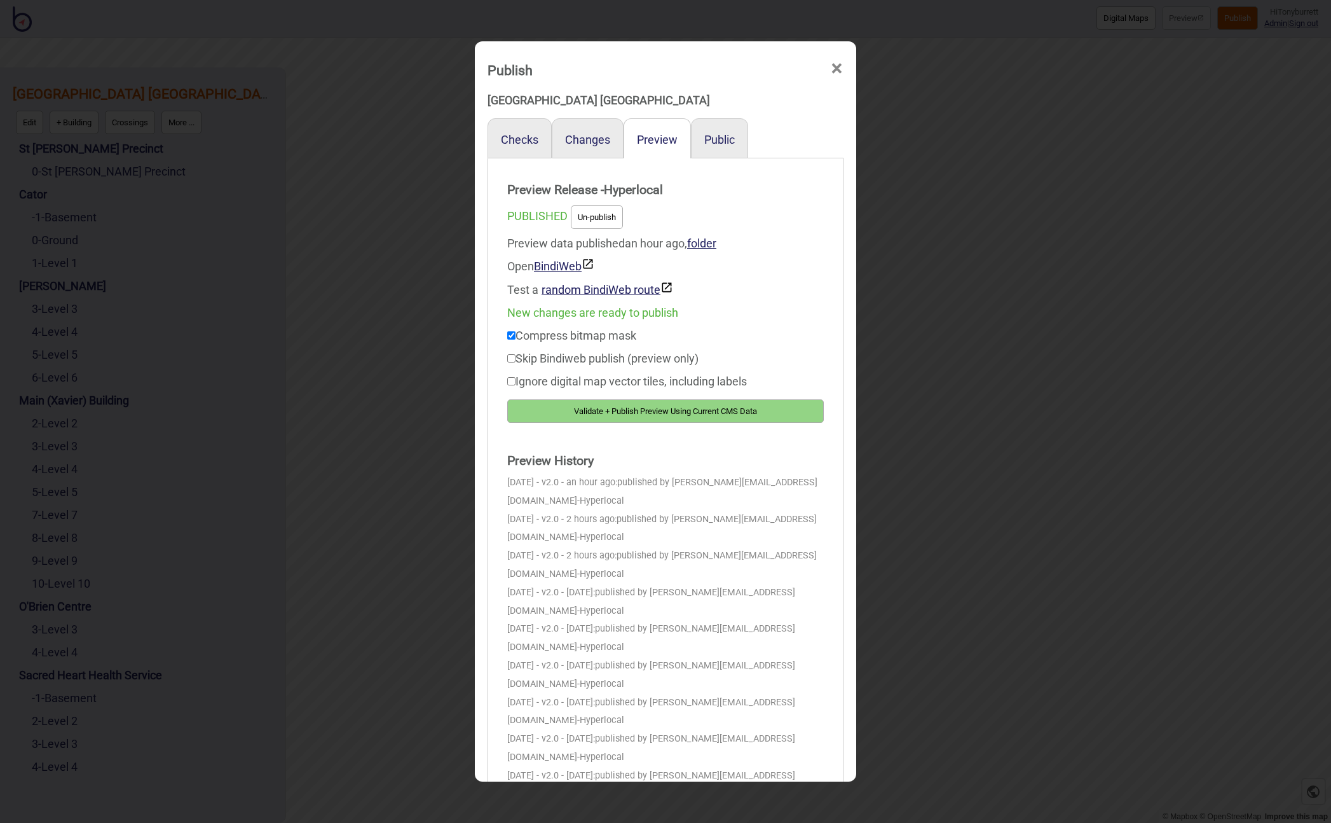
click at [640, 413] on button "Validate + Publish Preview Using Current CMS Data" at bounding box center [665, 411] width 317 height 24
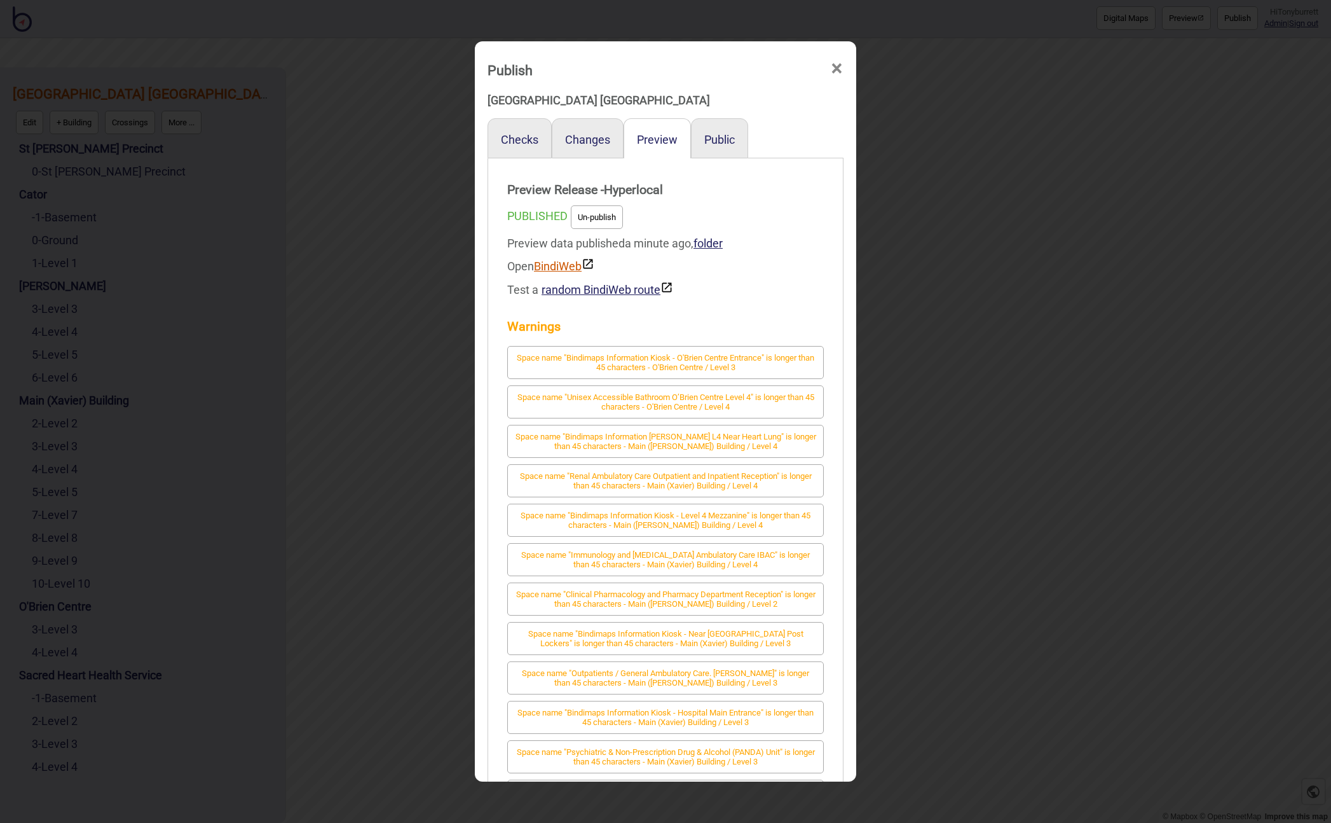
click at [550, 268] on link "BindiWeb" at bounding box center [564, 265] width 60 height 13
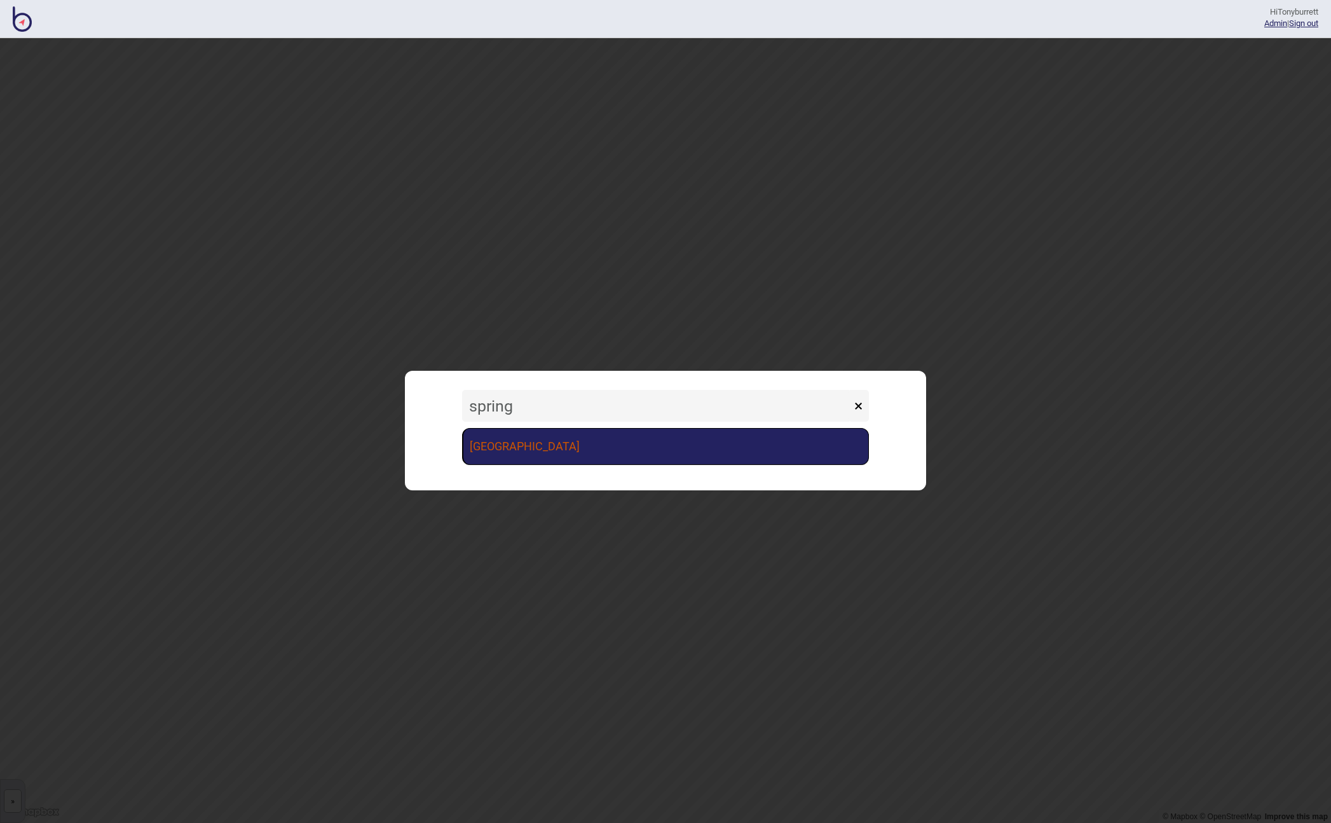
type input "spring"
click at [615, 457] on link "Springwood Shopping Strip" at bounding box center [665, 446] width 407 height 37
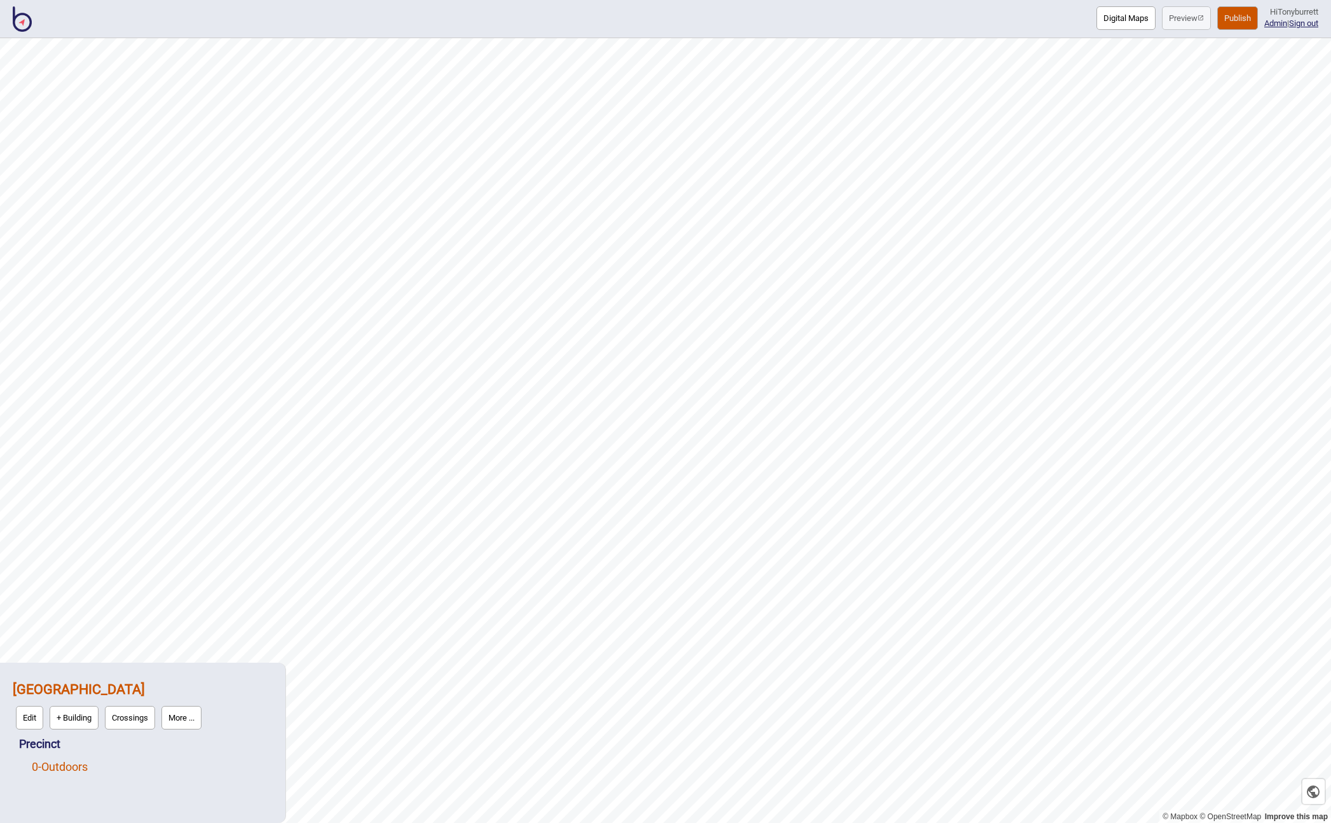
click at [57, 764] on link "0 - Outdoors" at bounding box center [60, 766] width 56 height 13
click at [90, 764] on button "OSM" at bounding box center [85, 763] width 32 height 24
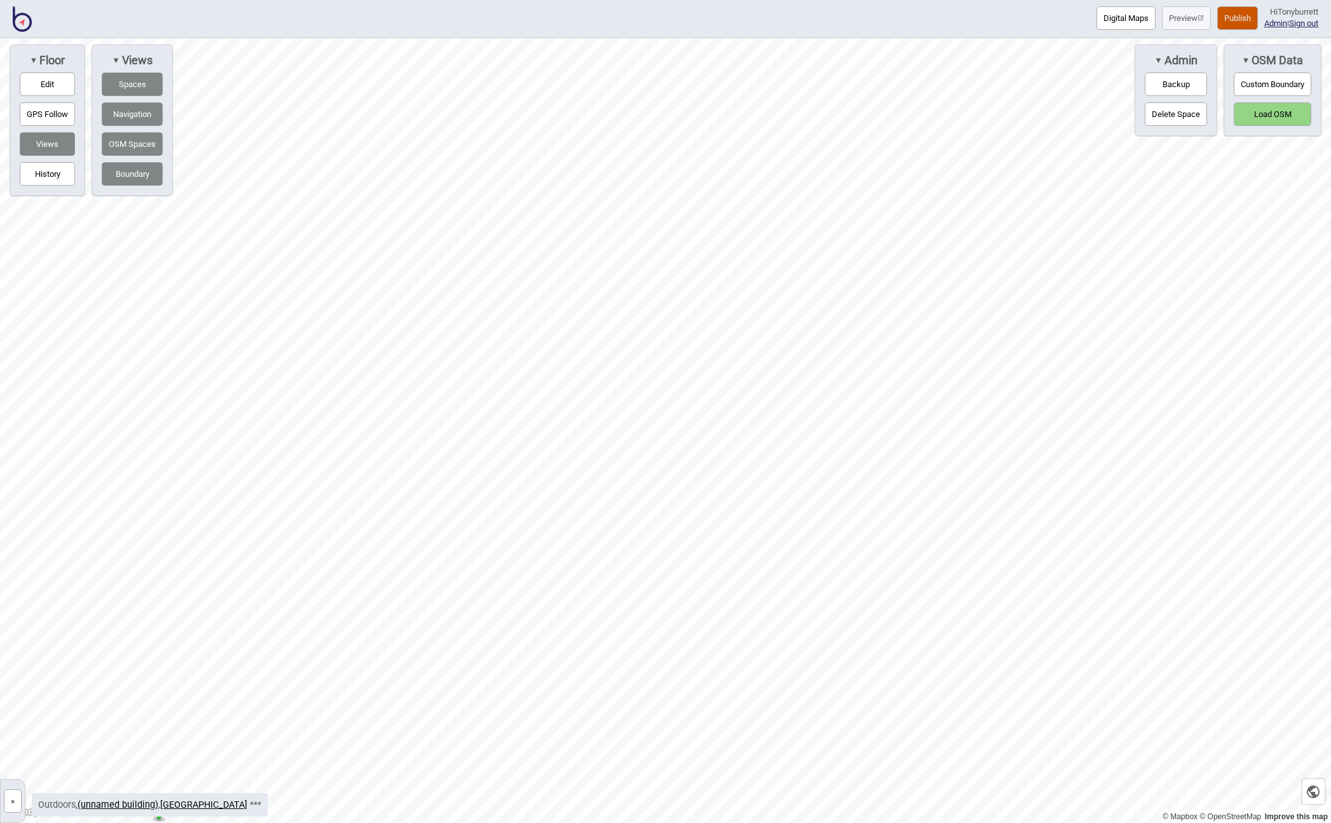
click at [1270, 114] on button "Load OSM" at bounding box center [1273, 114] width 78 height 24
click at [1271, 111] on button "Loading..." at bounding box center [1273, 114] width 78 height 24
click at [43, 146] on button "Views" at bounding box center [47, 144] width 55 height 24
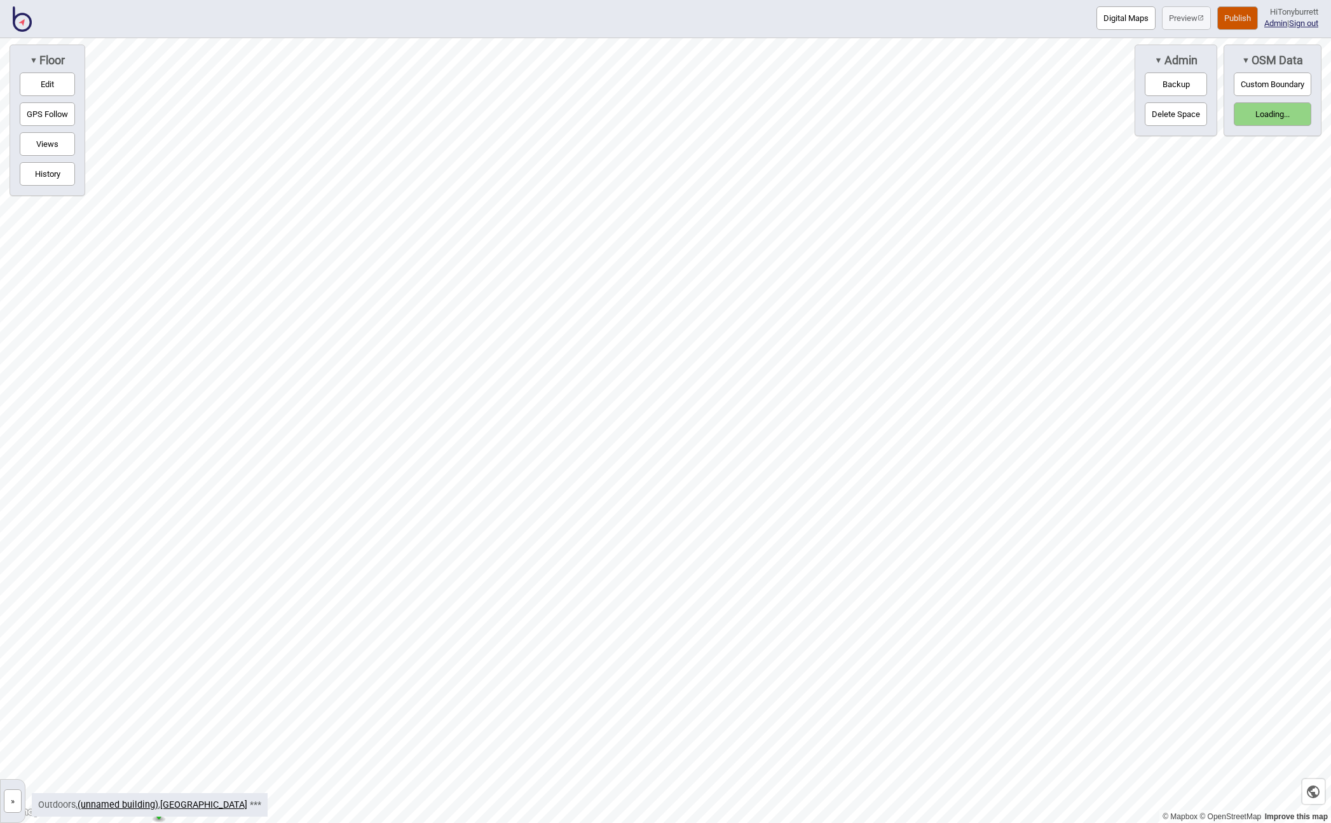
click at [46, 147] on button "Views" at bounding box center [47, 144] width 55 height 24
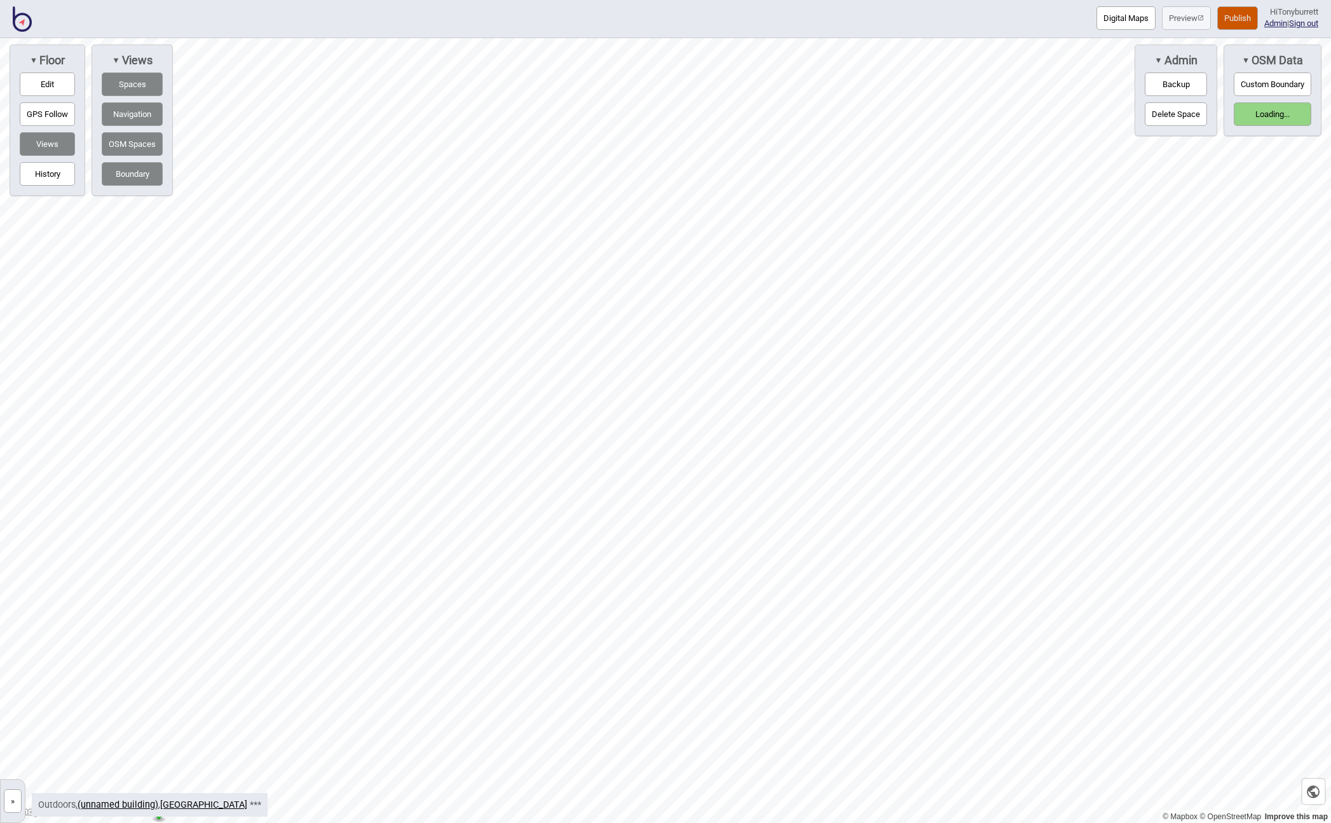
click at [43, 164] on button "History" at bounding box center [47, 174] width 55 height 24
click at [44, 172] on button "History" at bounding box center [47, 174] width 55 height 24
drag, startPoint x: 41, startPoint y: 134, endPoint x: 45, endPoint y: 127, distance: 8.0
click at [41, 134] on button "Views" at bounding box center [47, 144] width 55 height 24
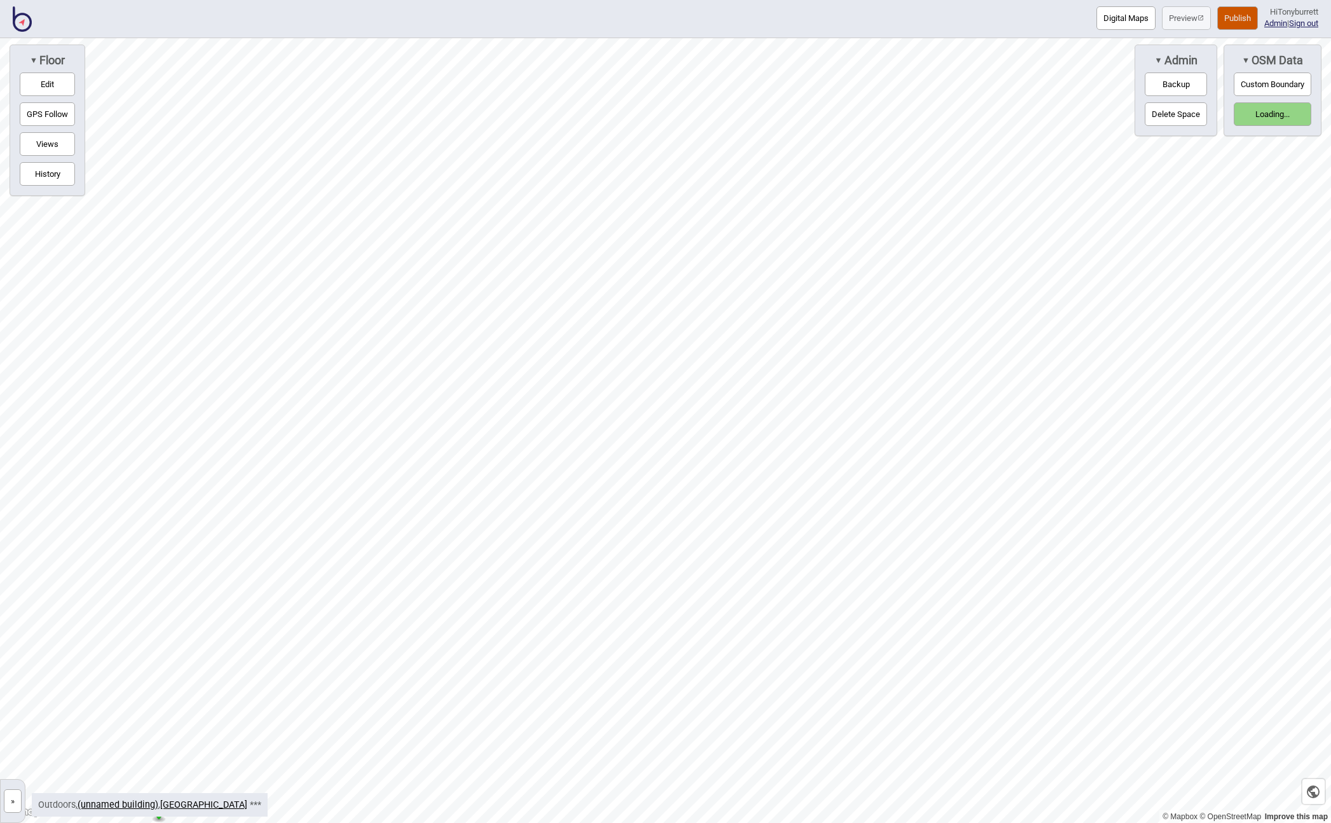
click at [43, 146] on button "Views" at bounding box center [47, 144] width 55 height 24
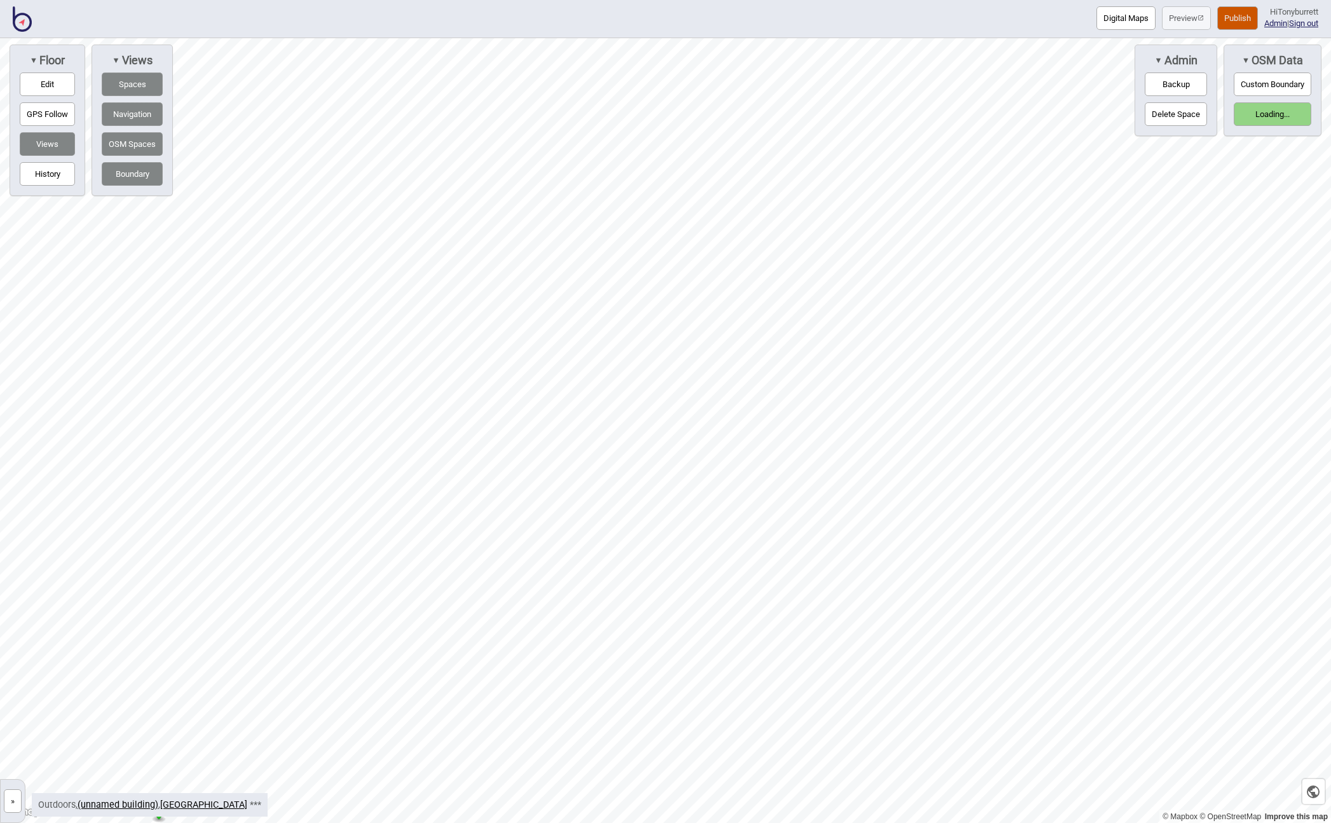
click at [45, 88] on button "Edit" at bounding box center [47, 84] width 55 height 24
click at [131, 82] on button "Spaces" at bounding box center [132, 84] width 61 height 24
click at [137, 79] on button "Spaces" at bounding box center [132, 84] width 61 height 24
click at [15, 800] on button "»" at bounding box center [13, 801] width 18 height 24
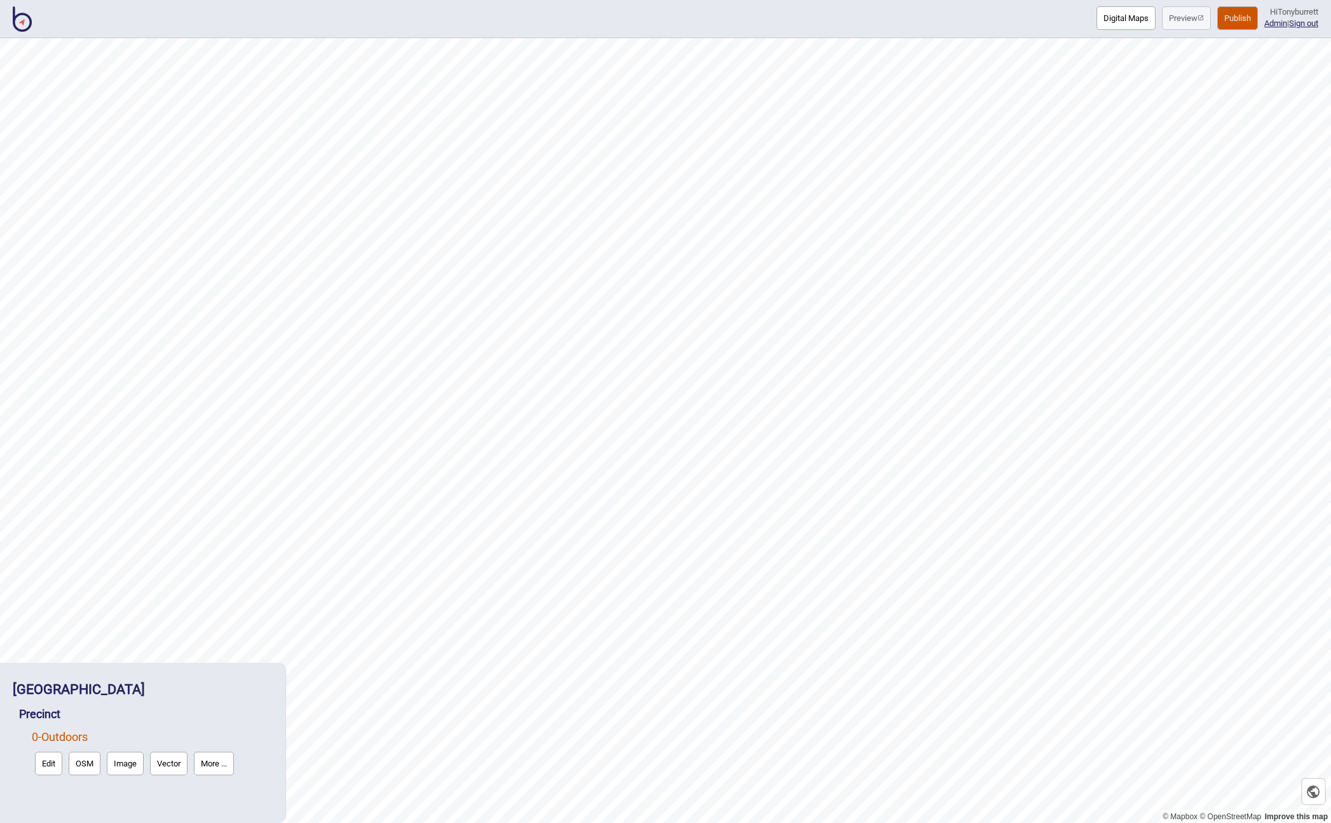
click at [43, 763] on button "Edit" at bounding box center [48, 763] width 27 height 24
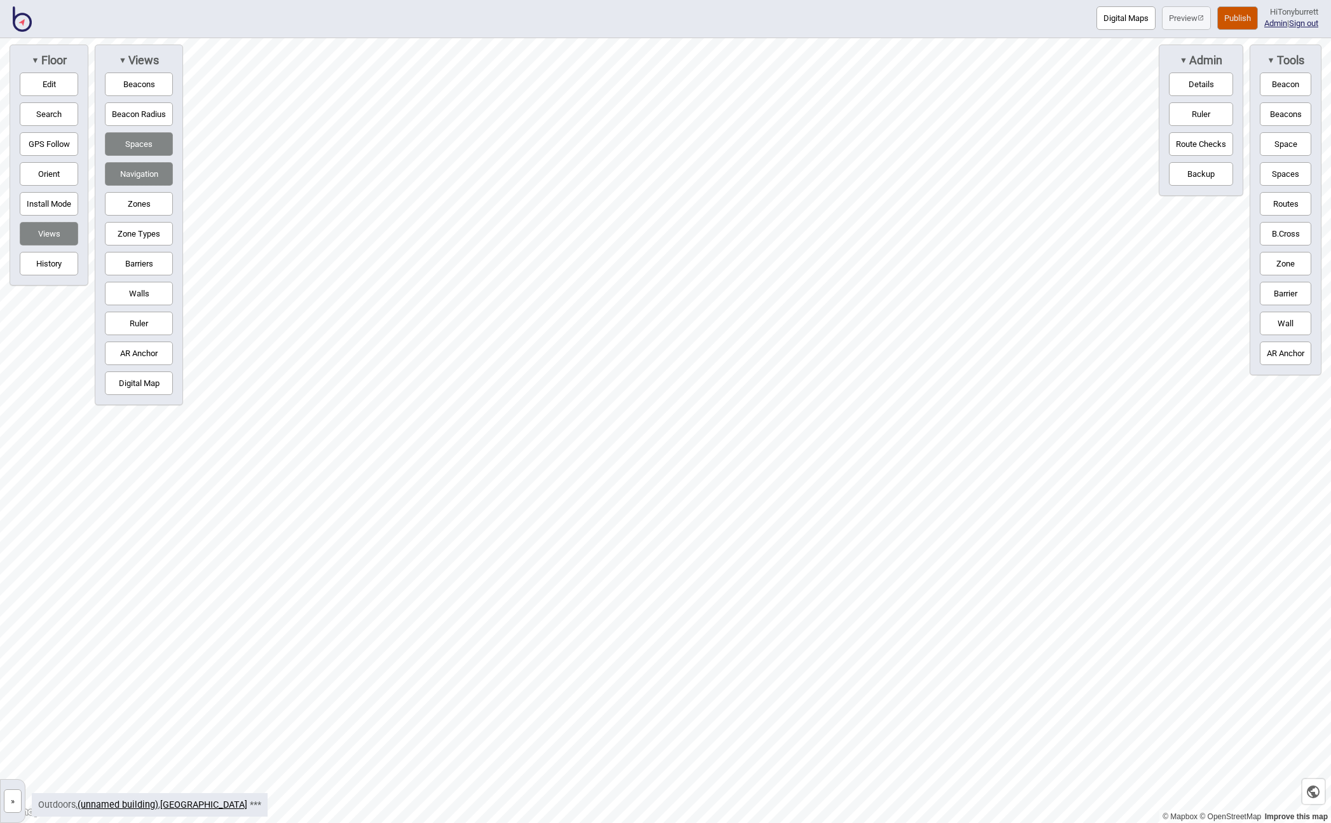
click at [10, 800] on button "»" at bounding box center [13, 801] width 18 height 24
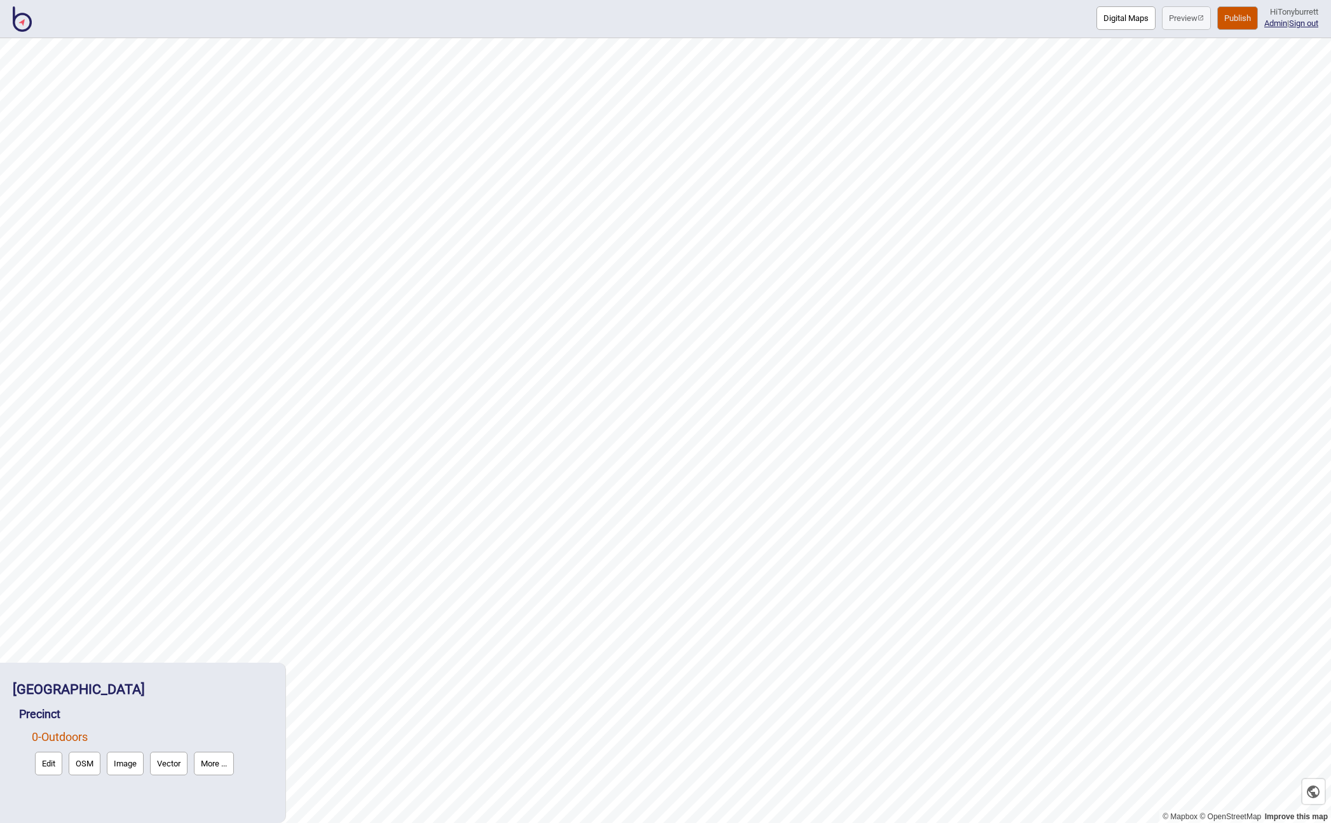
click at [81, 762] on button "OSM" at bounding box center [85, 763] width 32 height 24
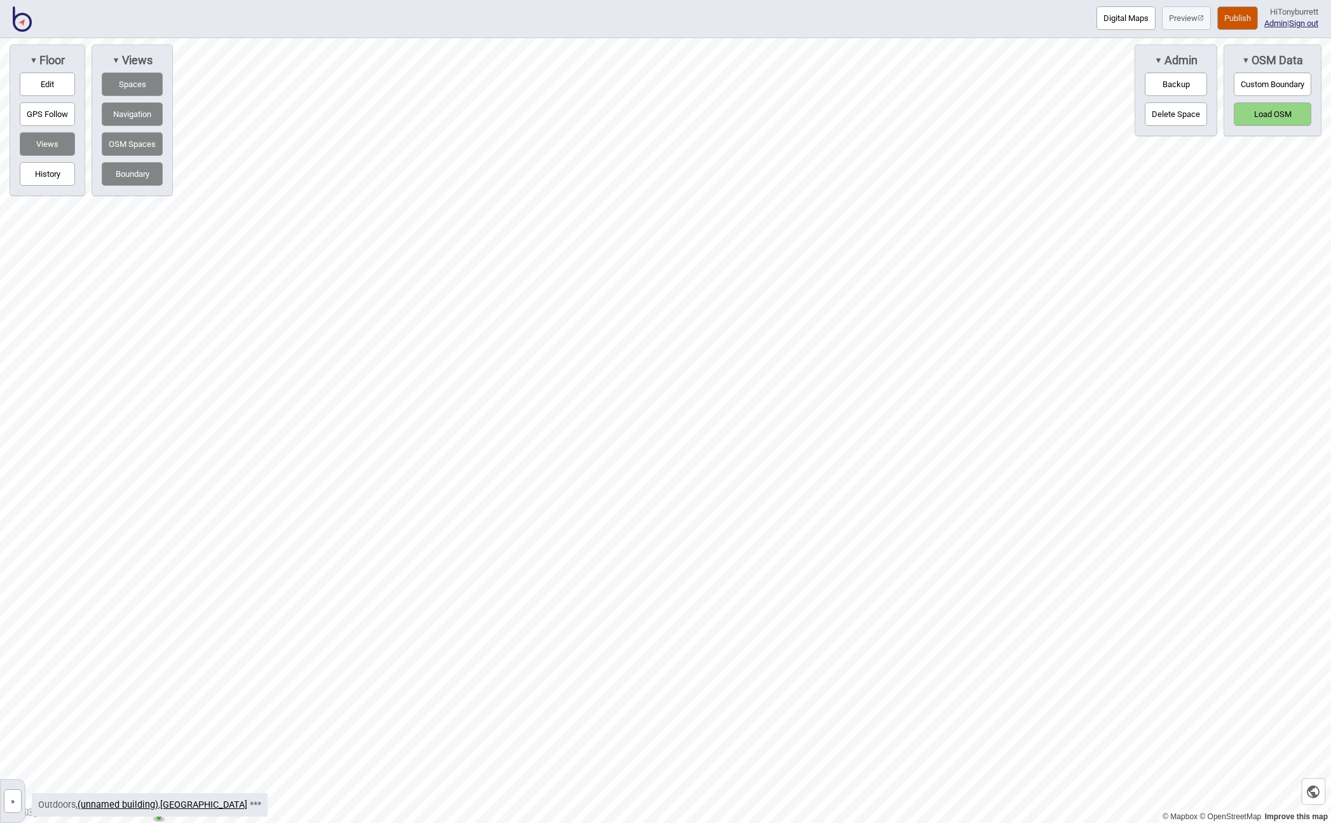
click at [11, 799] on button "»" at bounding box center [13, 801] width 18 height 24
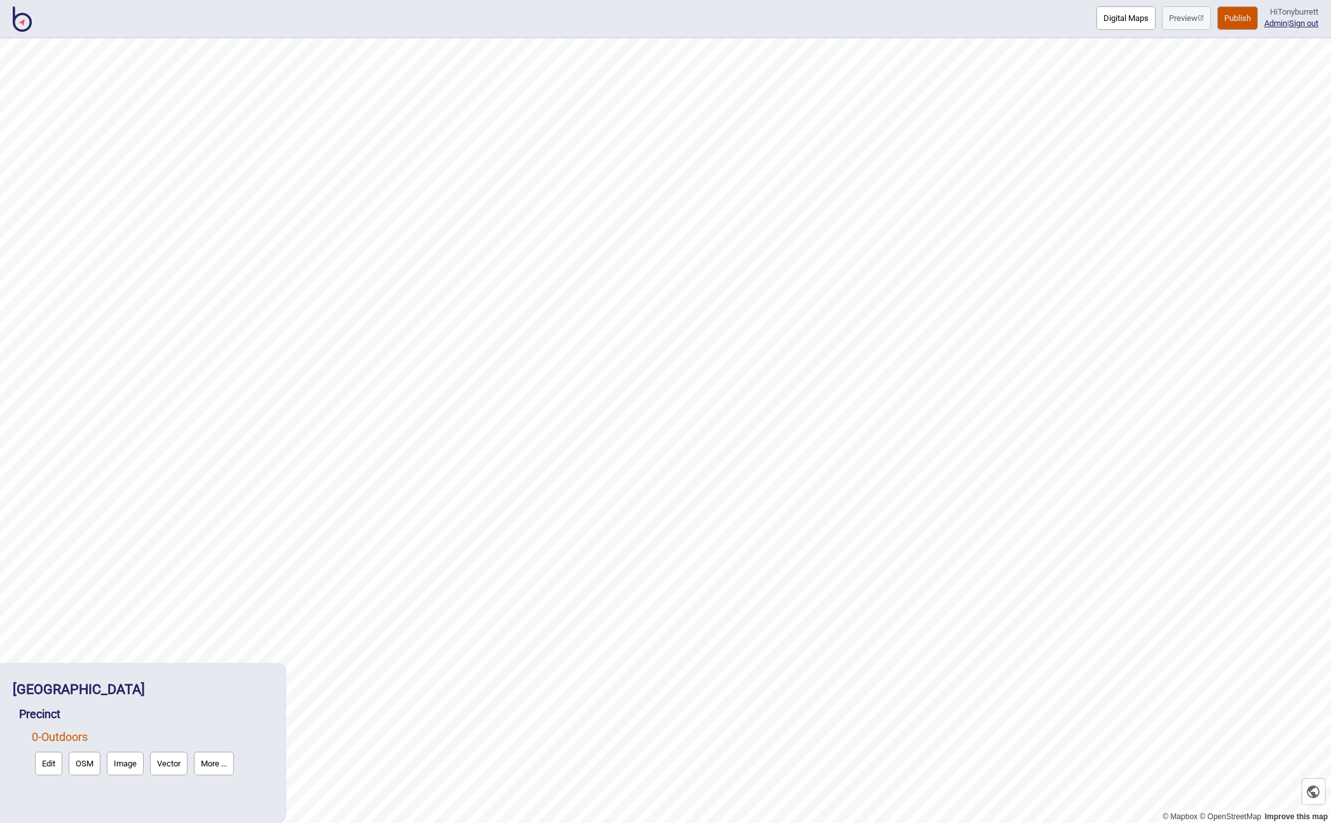
click at [90, 763] on button "OSM" at bounding box center [85, 763] width 32 height 24
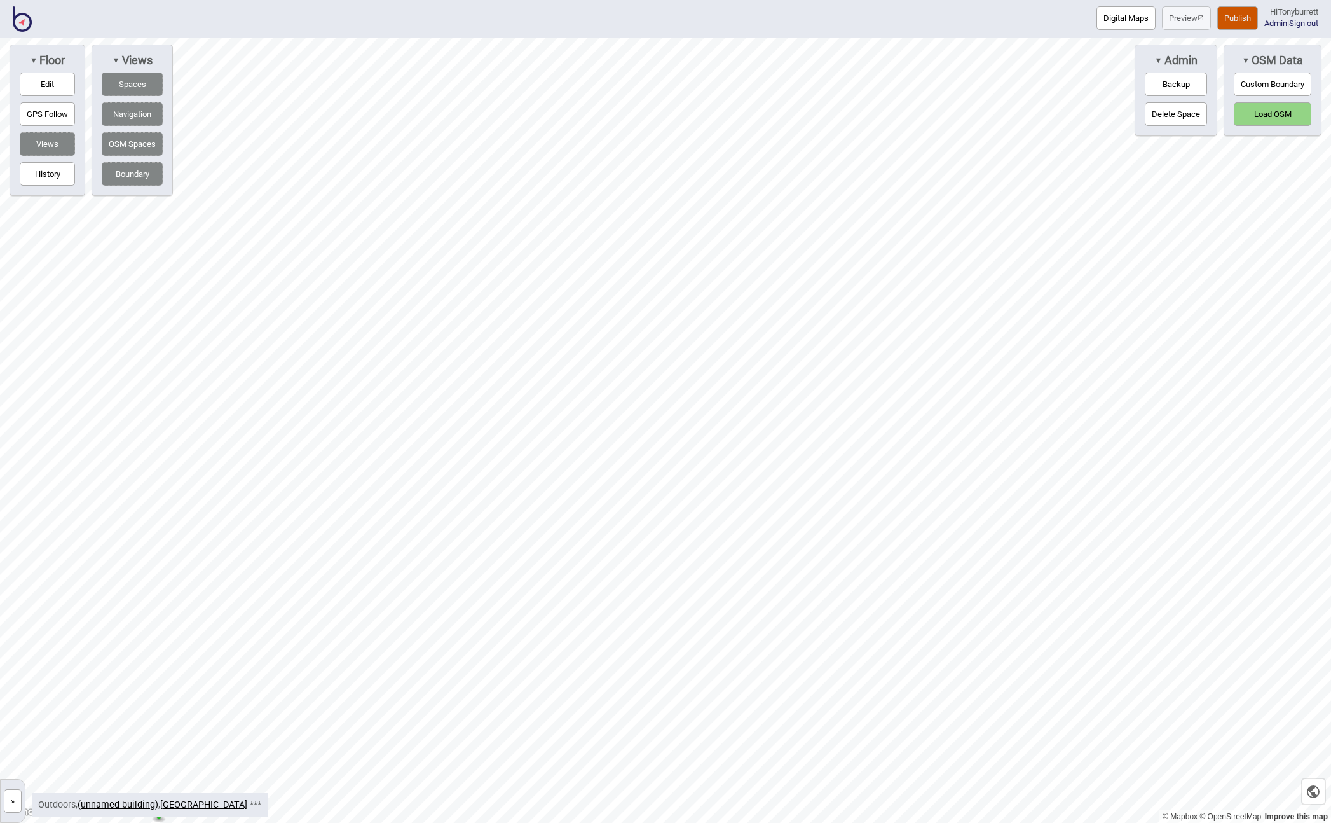
click at [1278, 121] on button "Load OSM" at bounding box center [1273, 114] width 78 height 24
